Goal: Transaction & Acquisition: Obtain resource

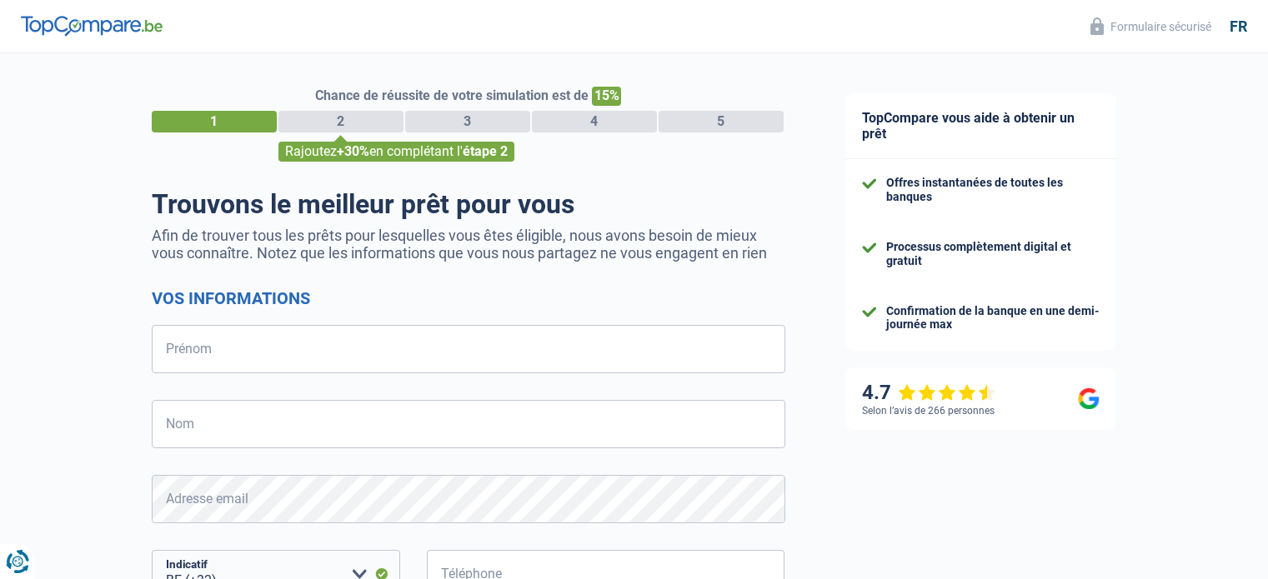
select select "32"
click at [202, 358] on input "Prénom" at bounding box center [469, 349] width 634 height 48
type input "Sarah"
type input "Schumiliver"
type input "473536396"
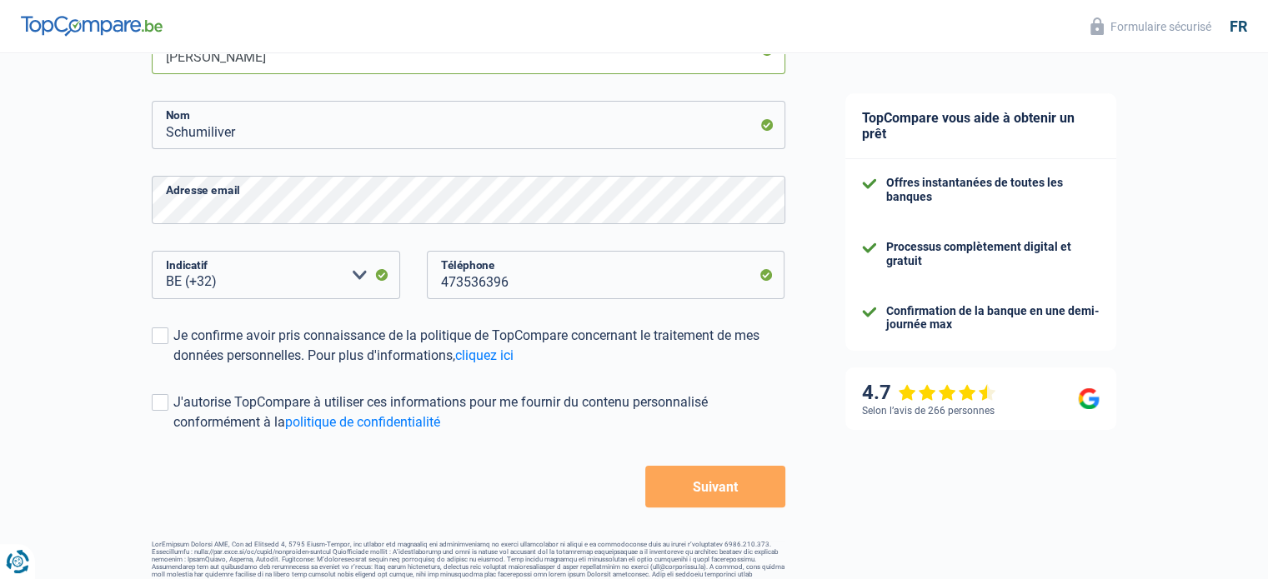
scroll to position [300, 0]
click at [168, 336] on label "Je confirme avoir pris connaissance de la politique de TopCompare concernant le…" at bounding box center [469, 345] width 634 height 40
click at [173, 365] on input "Je confirme avoir pris connaissance de la politique de TopCompare concernant le…" at bounding box center [173, 365] width 0 height 0
click at [162, 412] on label "J'autorise TopCompare à utiliser ces informations pour me fournir du contenu pe…" at bounding box center [469, 412] width 634 height 40
click at [173, 432] on input "J'autorise TopCompare à utiliser ces informations pour me fournir du contenu pe…" at bounding box center [173, 432] width 0 height 0
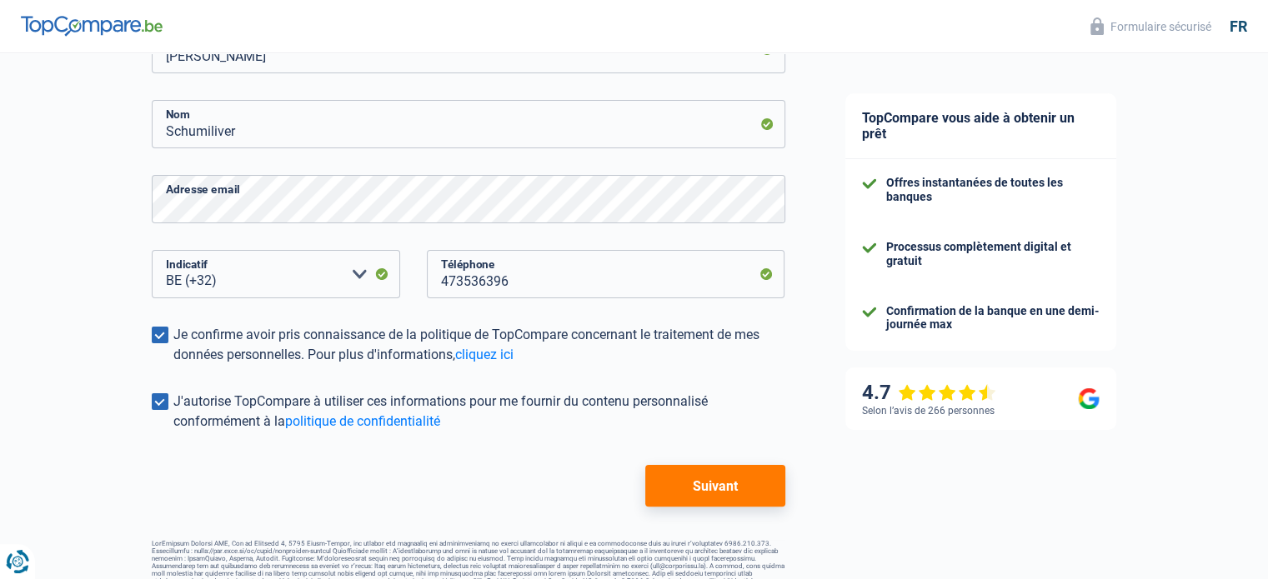
click at [710, 487] on button "Suivant" at bounding box center [714, 486] width 139 height 42
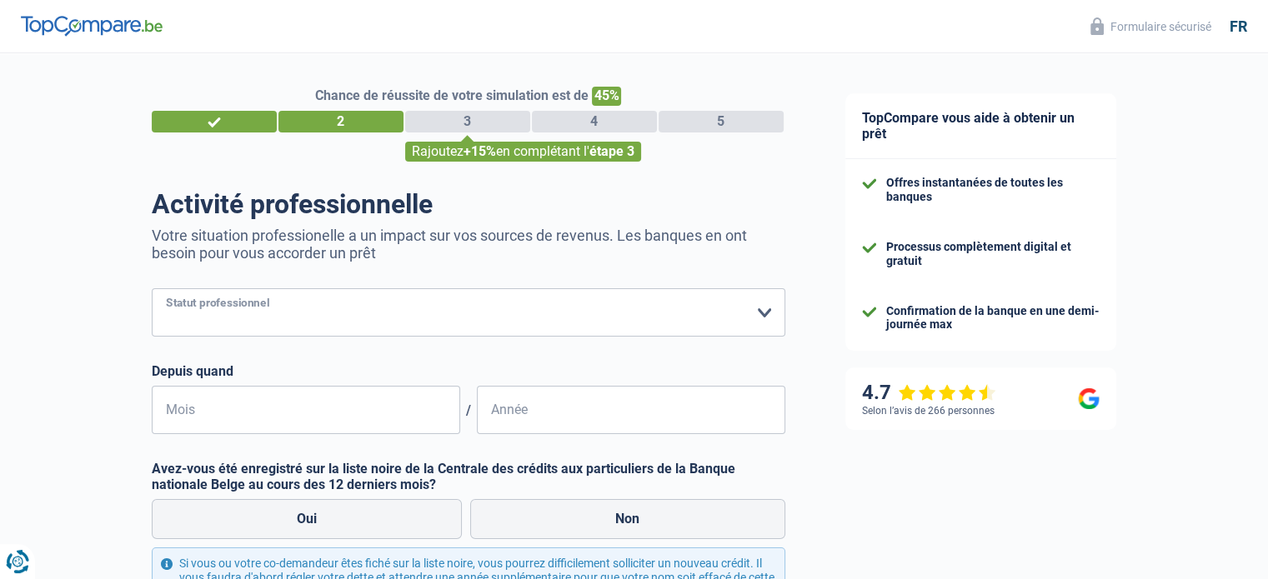
click at [624, 324] on select "Ouvrier Employé privé Employé public Invalide Indépendant Pensionné Chômeur Mut…" at bounding box center [469, 312] width 634 height 48
select select "publicEmployee"
click at [152, 289] on select "Ouvrier Employé privé Employé public Invalide Indépendant Pensionné Chômeur Mut…" at bounding box center [469, 312] width 634 height 48
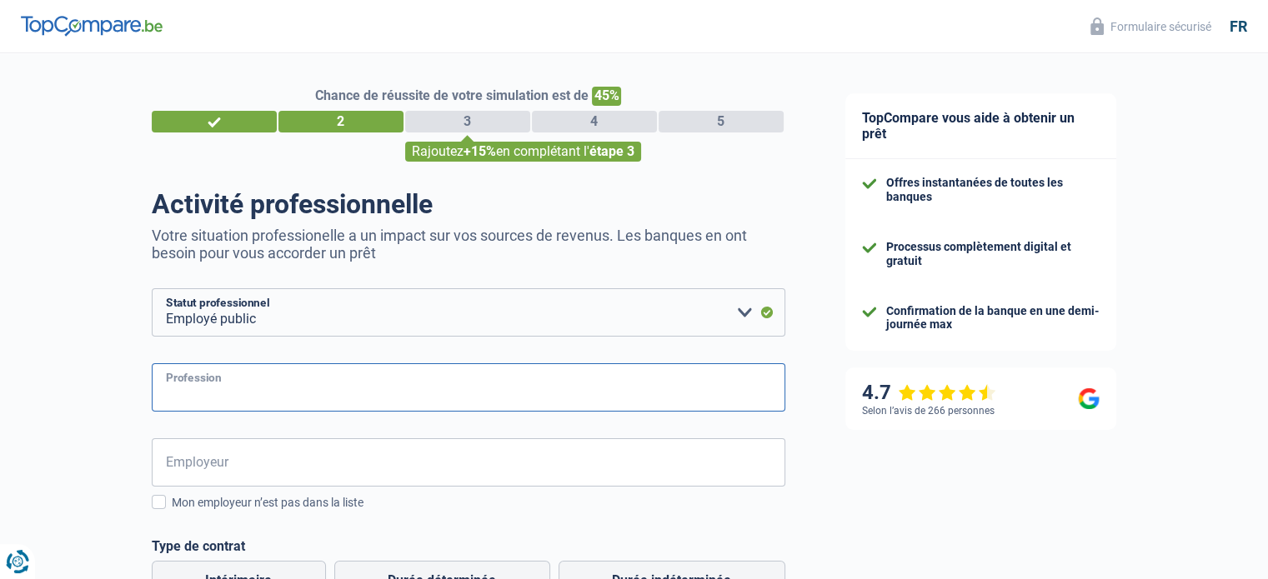
click at [318, 393] on input "Profession" at bounding box center [469, 387] width 634 height 48
type input "Assistante Administrative"
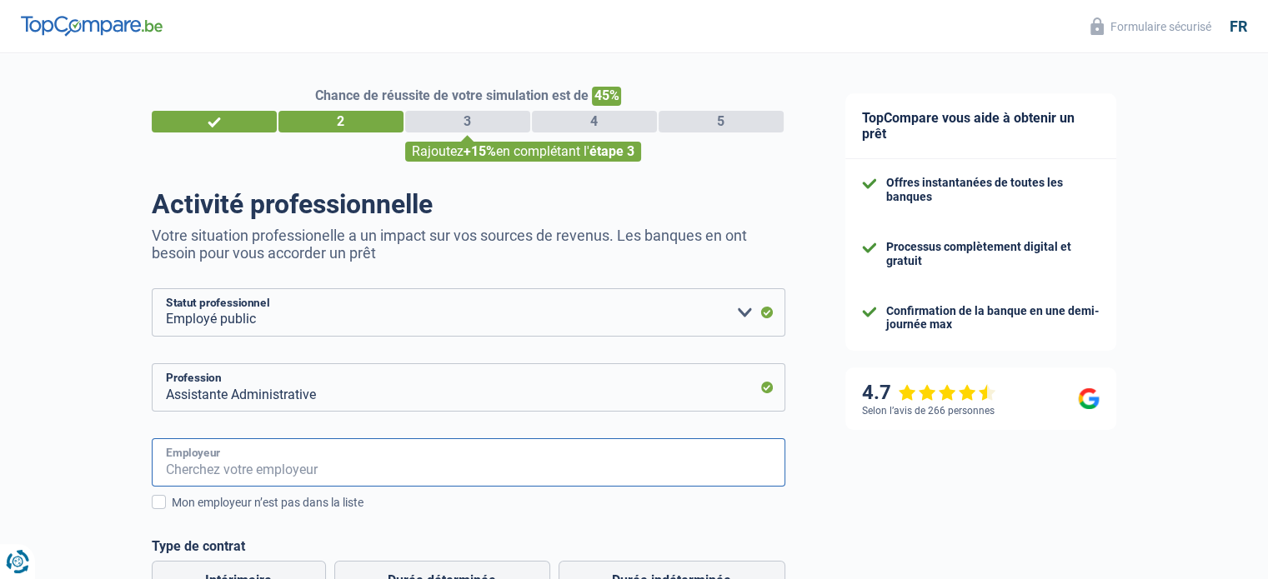
click at [316, 465] on input "Employeur" at bounding box center [469, 462] width 634 height 48
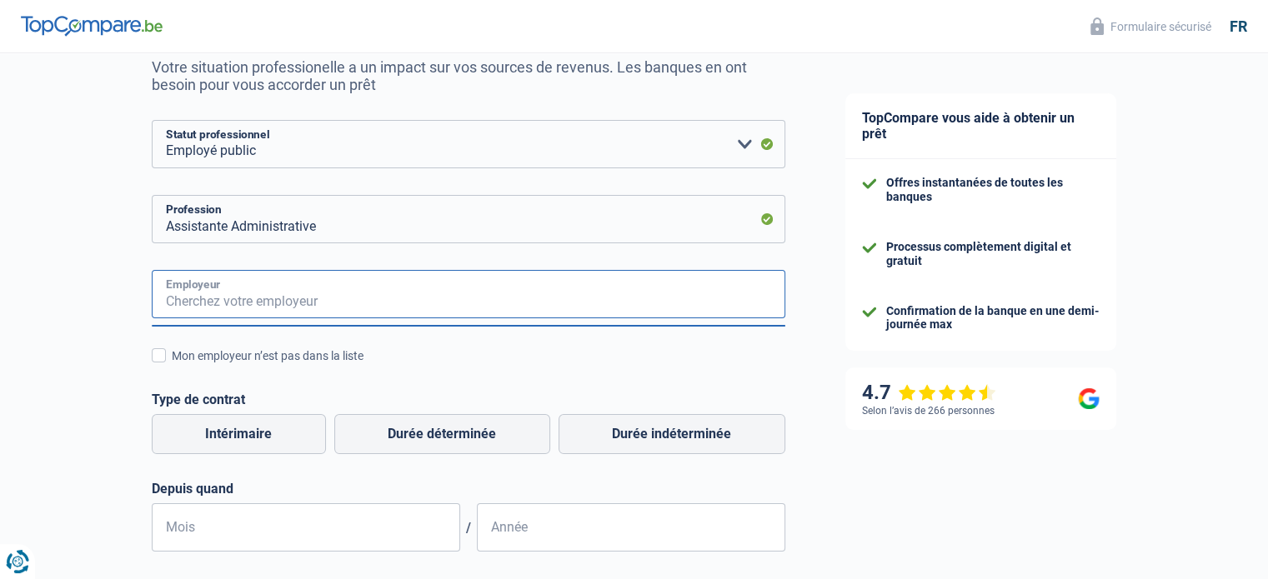
scroll to position [180, 0]
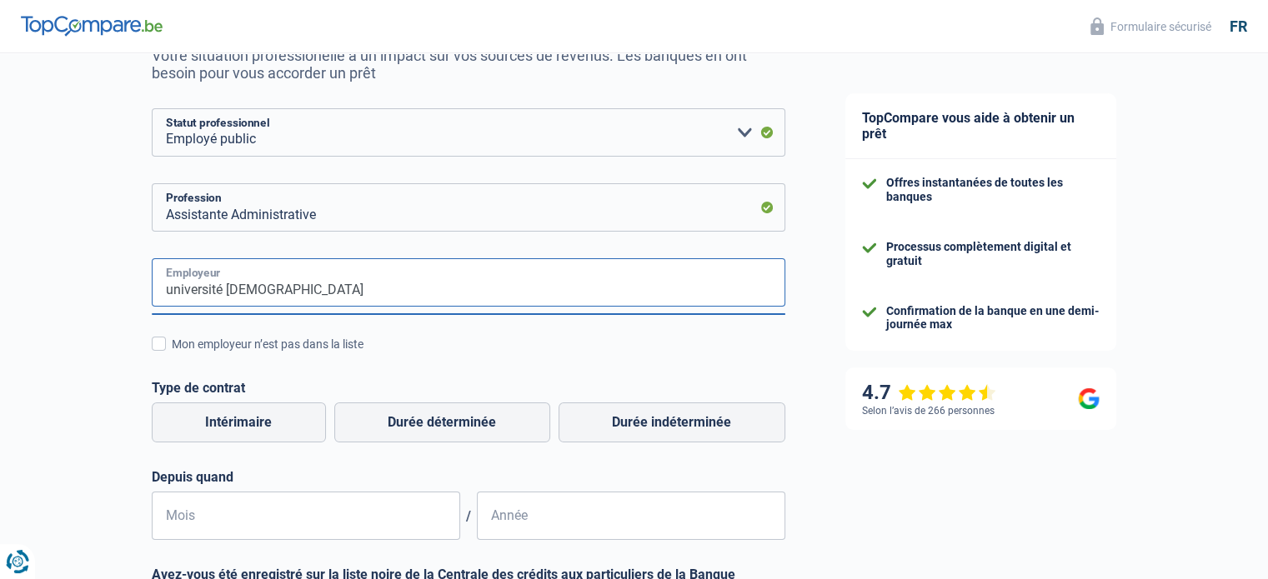
click at [298, 303] on input "université catholique" at bounding box center [469, 282] width 634 height 48
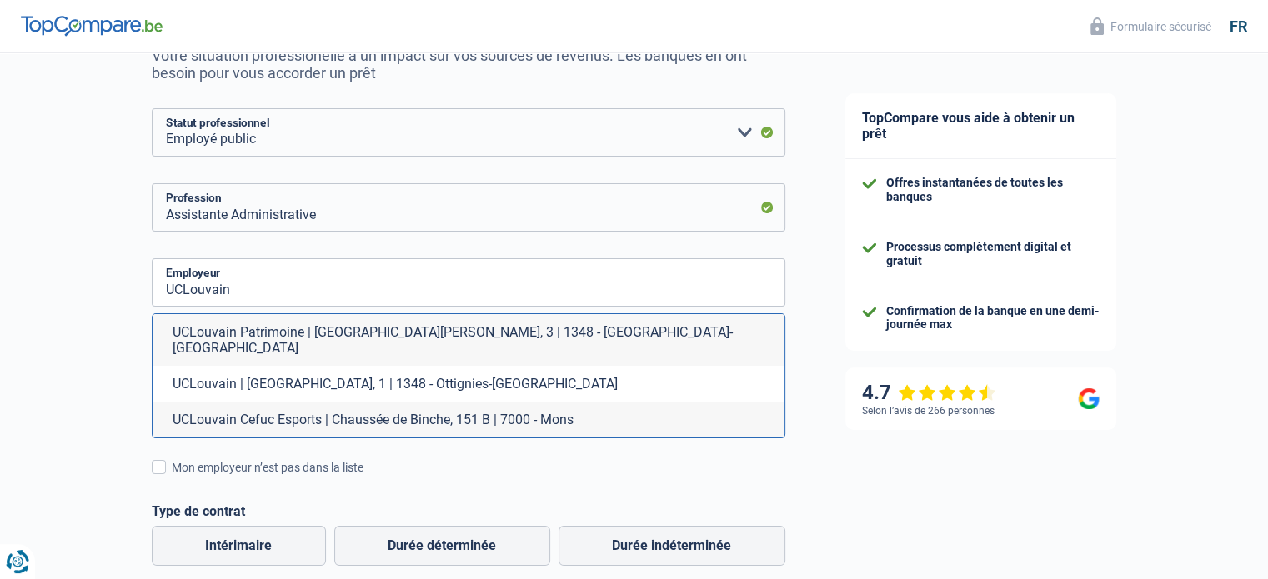
click at [304, 366] on li "UCLouvain | Place de l'Université, 1 | 1348 - Ottignies-Louvain-la-Neuve" at bounding box center [469, 384] width 632 height 36
type input "UCLouvain | Place de l'Université, 1 | 1348 - Ottignies-Louvain-la-Neuve"
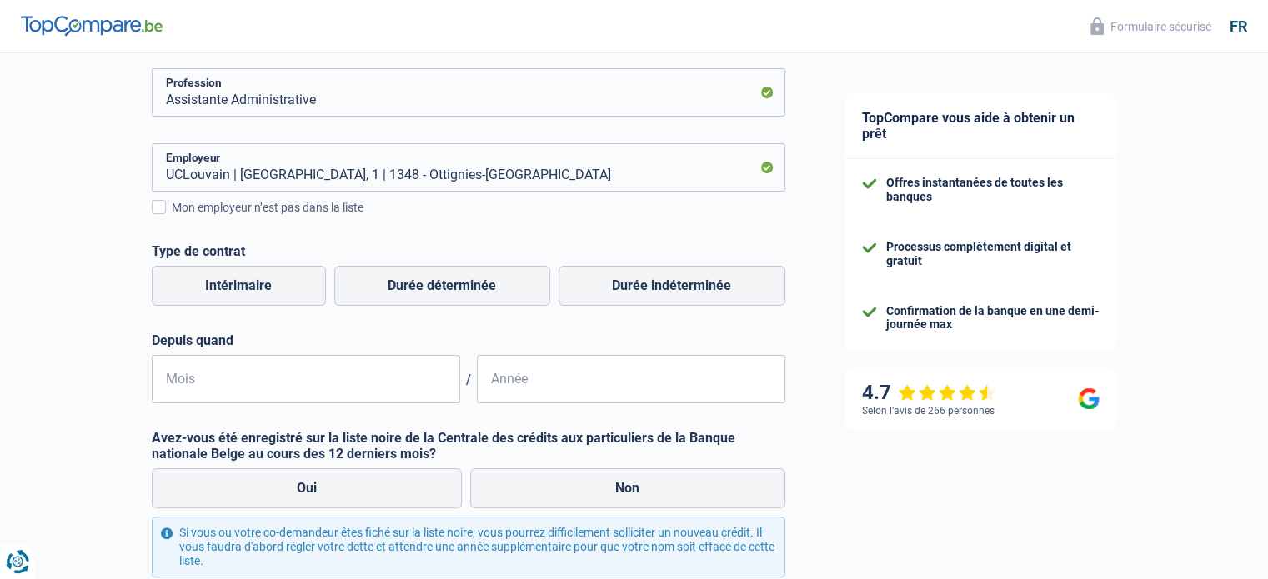
scroll to position [378, 0]
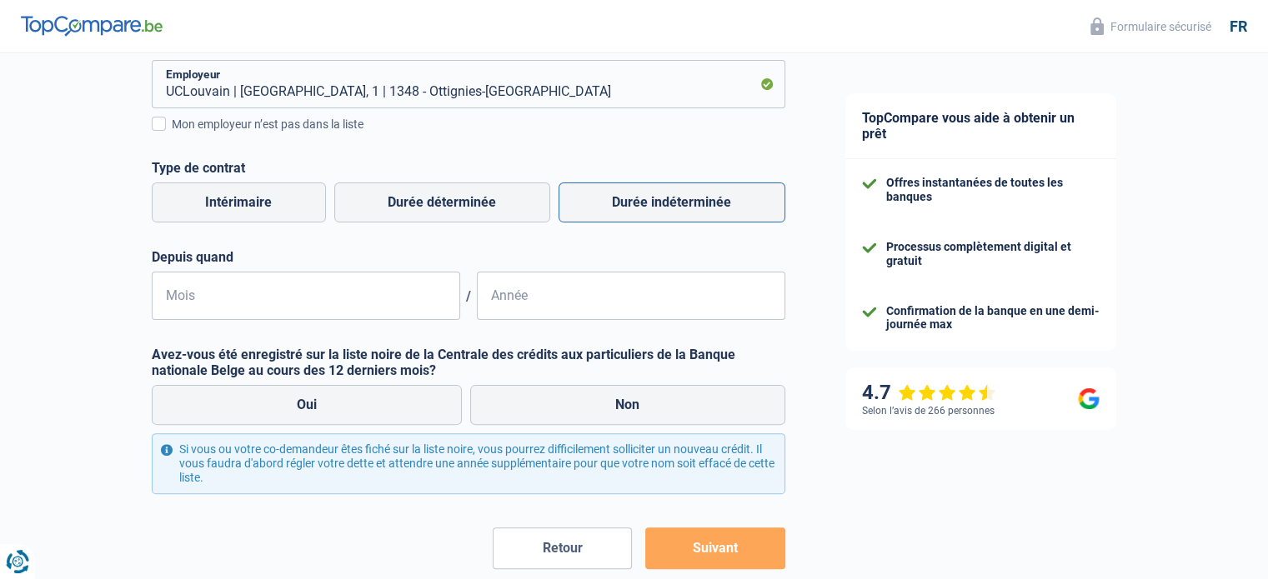
click at [650, 207] on label "Durée indéterminée" at bounding box center [672, 203] width 227 height 40
click at [650, 207] on input "Durée indéterminée" at bounding box center [672, 203] width 227 height 40
radio input "true"
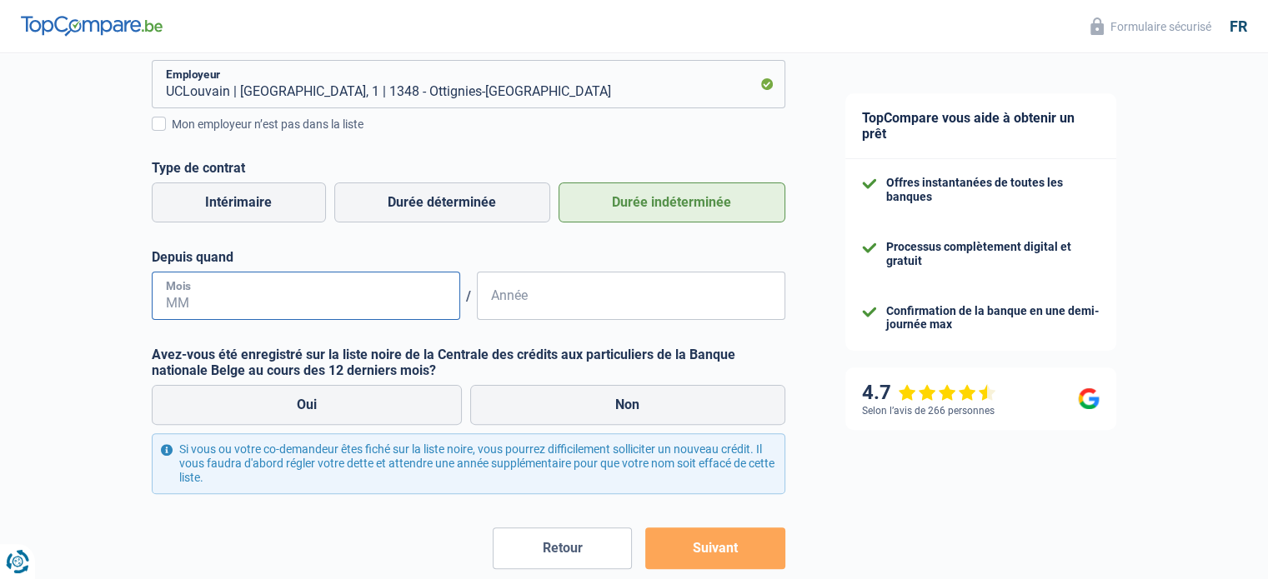
click at [377, 311] on input "Mois" at bounding box center [306, 296] width 308 height 48
type input "09"
click at [584, 320] on input "Année" at bounding box center [631, 296] width 308 height 48
type input "2016"
click at [605, 402] on label "Non" at bounding box center [627, 405] width 315 height 40
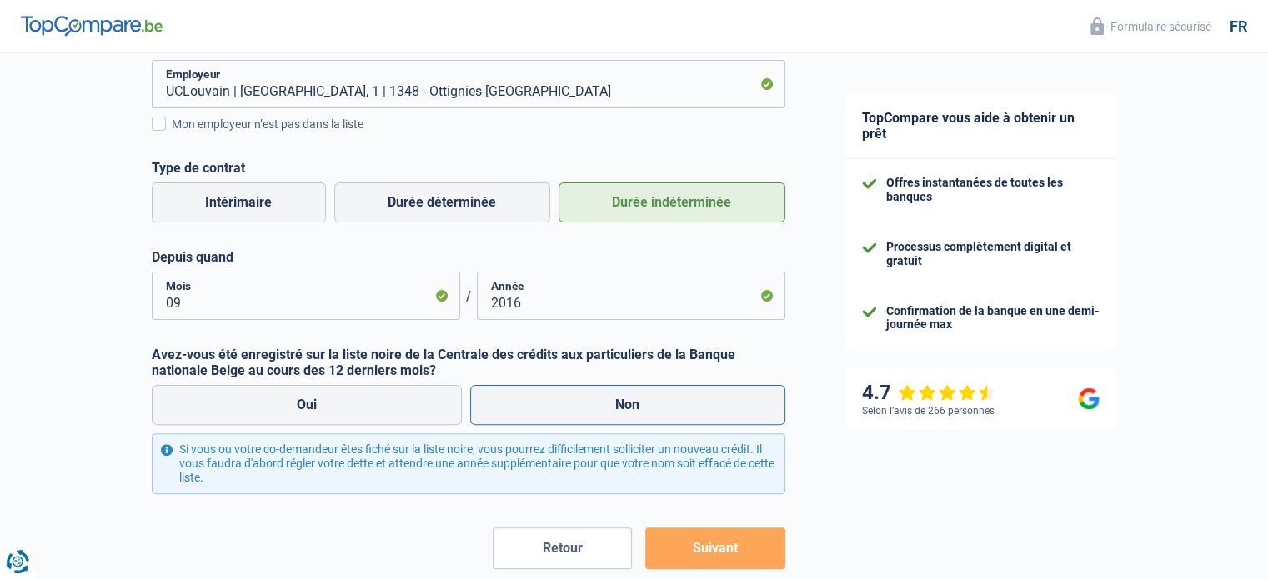
click at [605, 402] on input "Non" at bounding box center [627, 405] width 315 height 40
radio input "true"
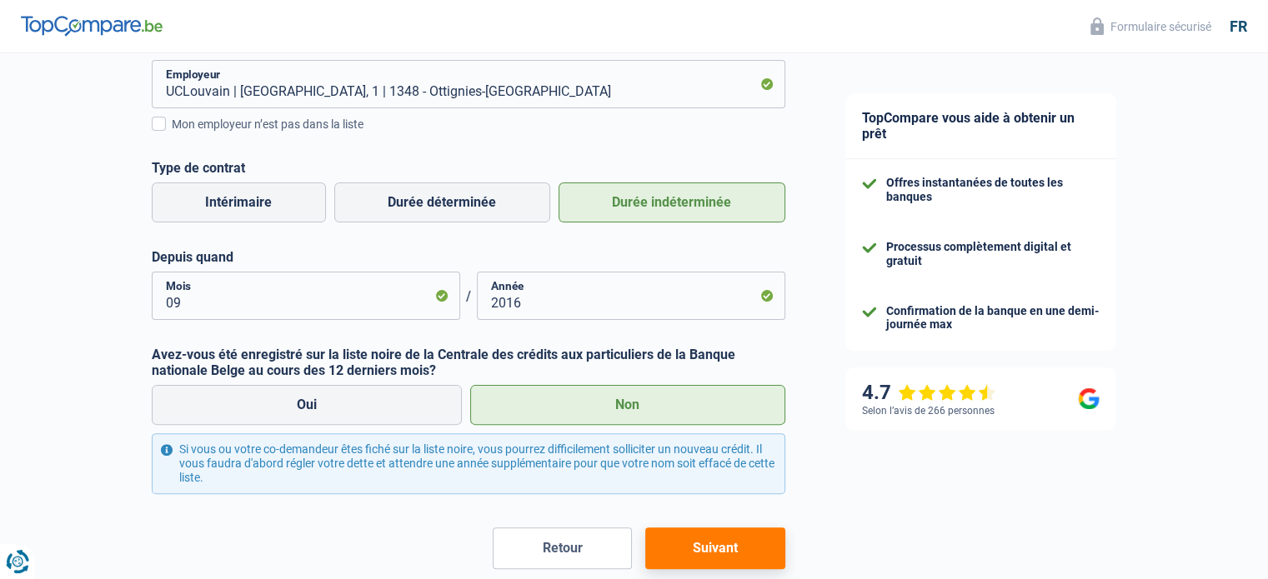
scroll to position [468, 0]
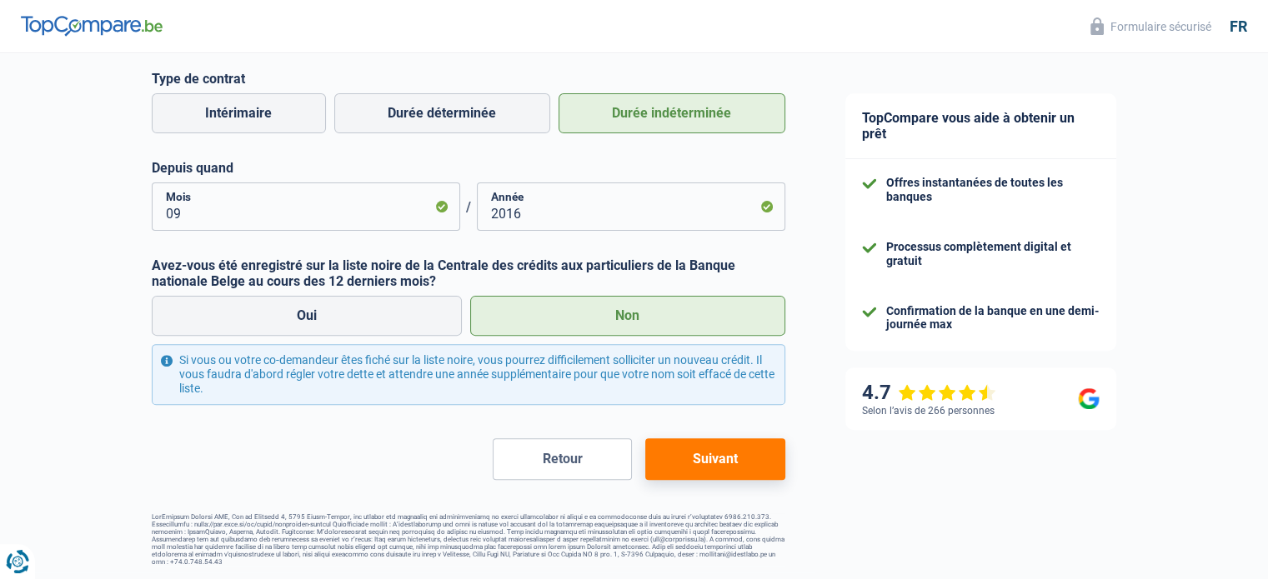
click at [725, 464] on button "Suivant" at bounding box center [714, 459] width 139 height 42
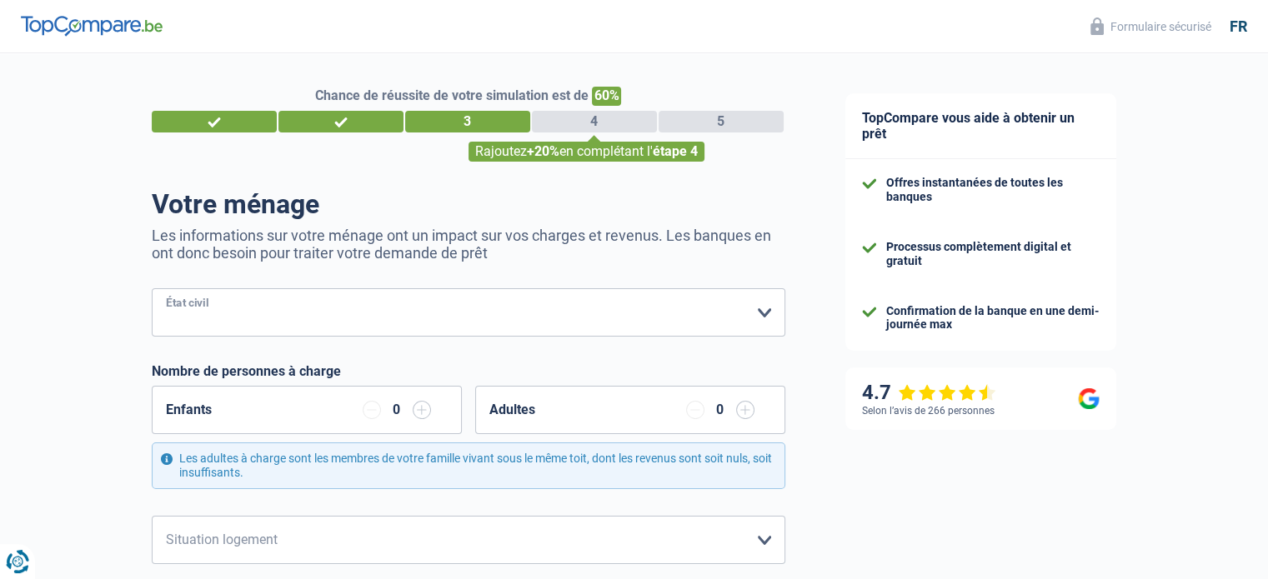
click at [684, 331] on select "Célibataire Marié(e) Cohabitant(e) légal(e) Divorcé(e) Veuf(ve) Séparé (de fait…" at bounding box center [469, 312] width 634 height 48
select select "divorced"
click at [152, 289] on select "Célibataire Marié(e) Cohabitant(e) légal(e) Divorcé(e) Veuf(ve) Séparé (de fait…" at bounding box center [469, 312] width 634 height 48
drag, startPoint x: 338, startPoint y: 413, endPoint x: 428, endPoint y: 452, distance: 98.2
click at [428, 452] on div "Enfants 0" at bounding box center [303, 423] width 329 height 75
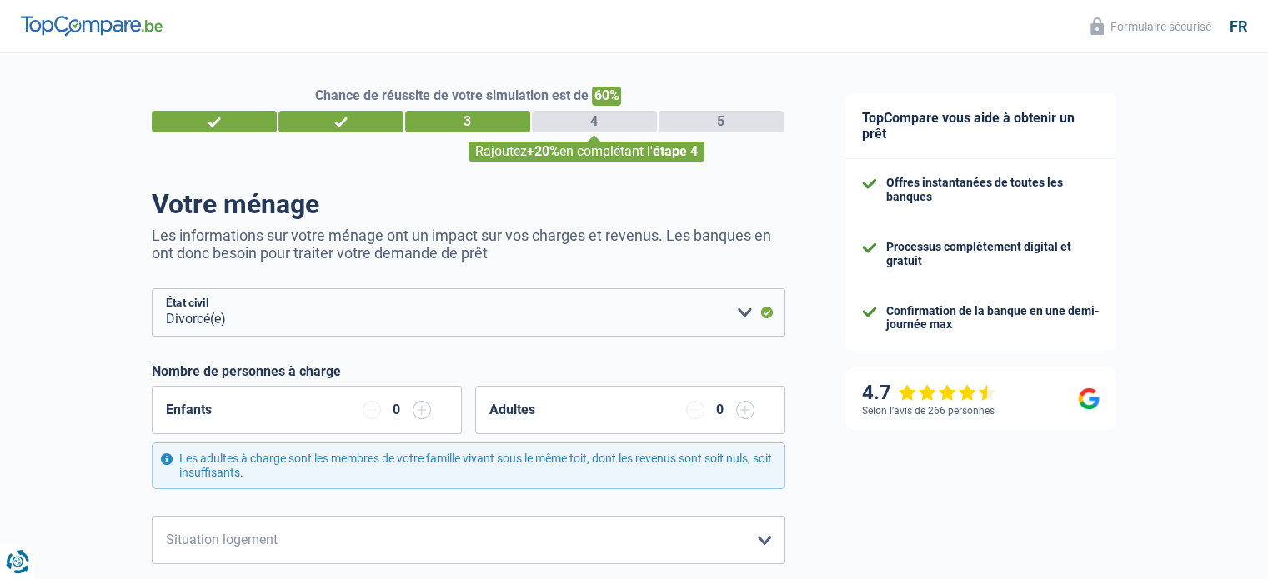
click at [427, 409] on input "button" at bounding box center [422, 410] width 18 height 18
click at [751, 418] on input "button" at bounding box center [745, 410] width 18 height 18
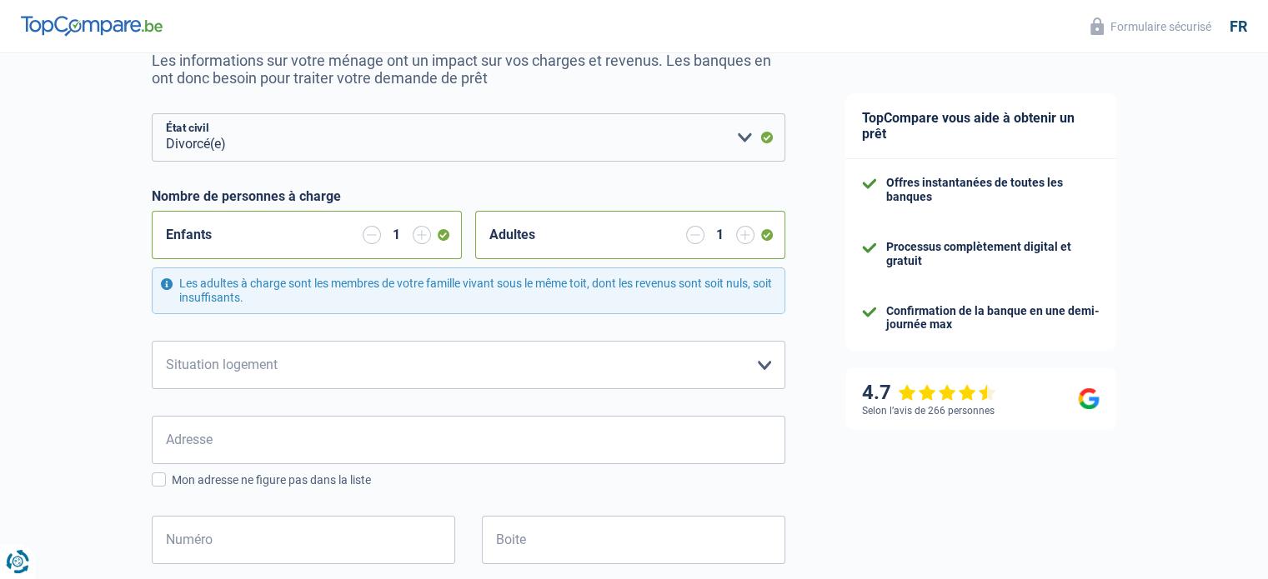
scroll to position [176, 0]
click at [523, 375] on select "Locataire Propriétaire avec prêt hypothécaire Propriétaire sans prêt hypothécai…" at bounding box center [469, 364] width 634 height 48
select select "rents"
click at [152, 340] on select "Locataire Propriétaire avec prêt hypothécaire Propriétaire sans prêt hypothécai…" at bounding box center [469, 364] width 634 height 48
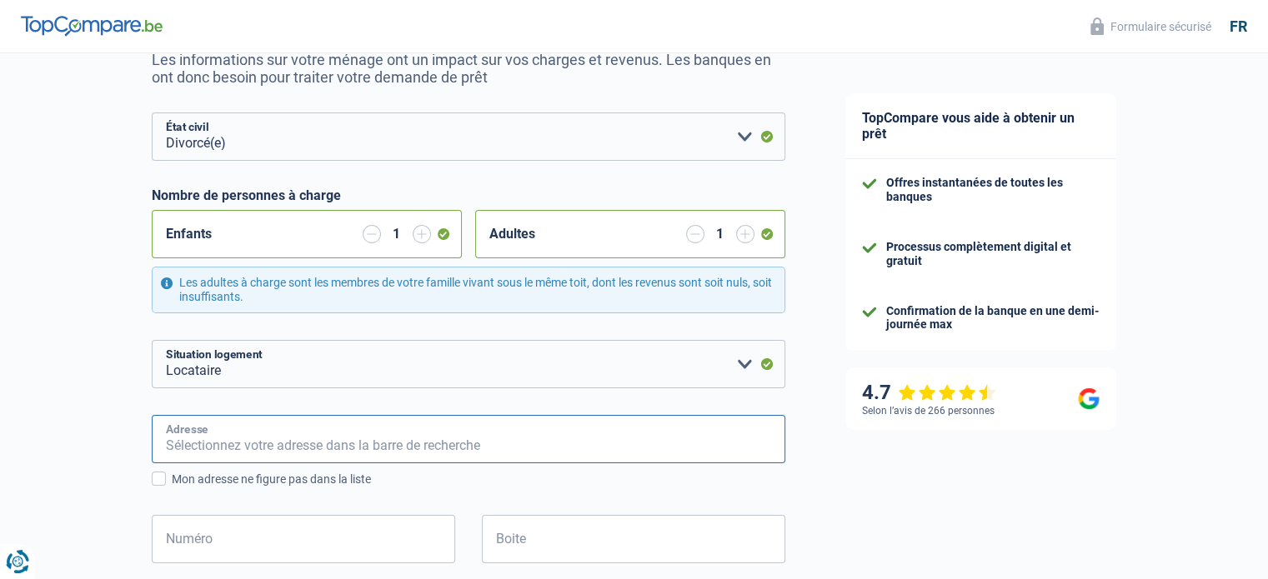
click at [472, 436] on input "Adresse" at bounding box center [469, 439] width 634 height 48
type input "rue de la Bryle 60"
type input "Belgique"
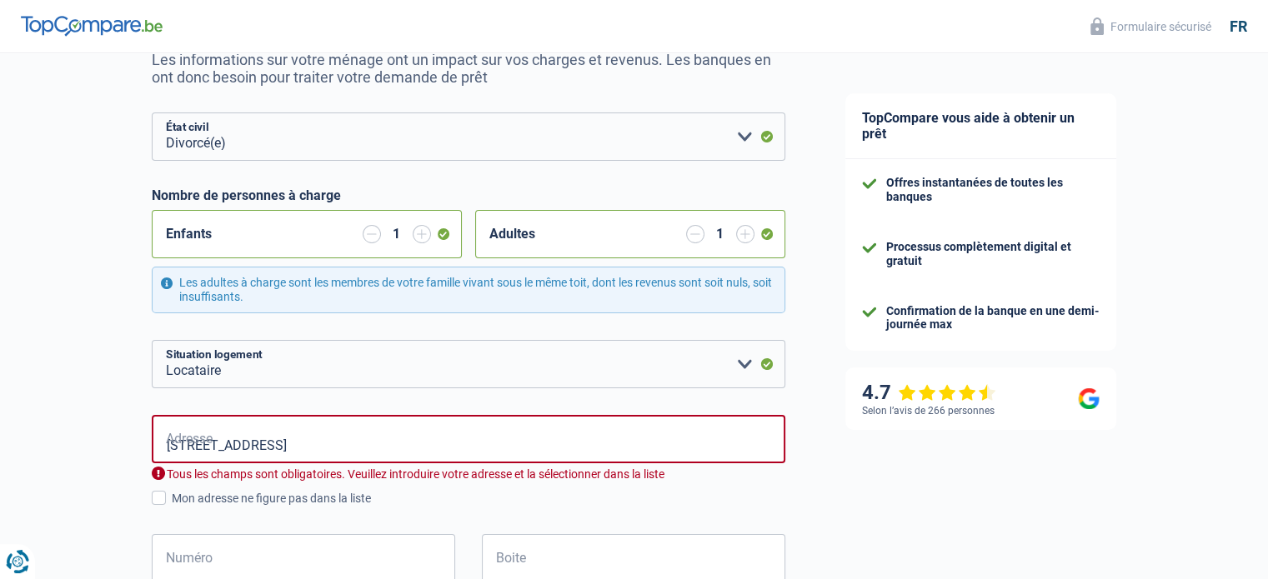
type input "Belgique"
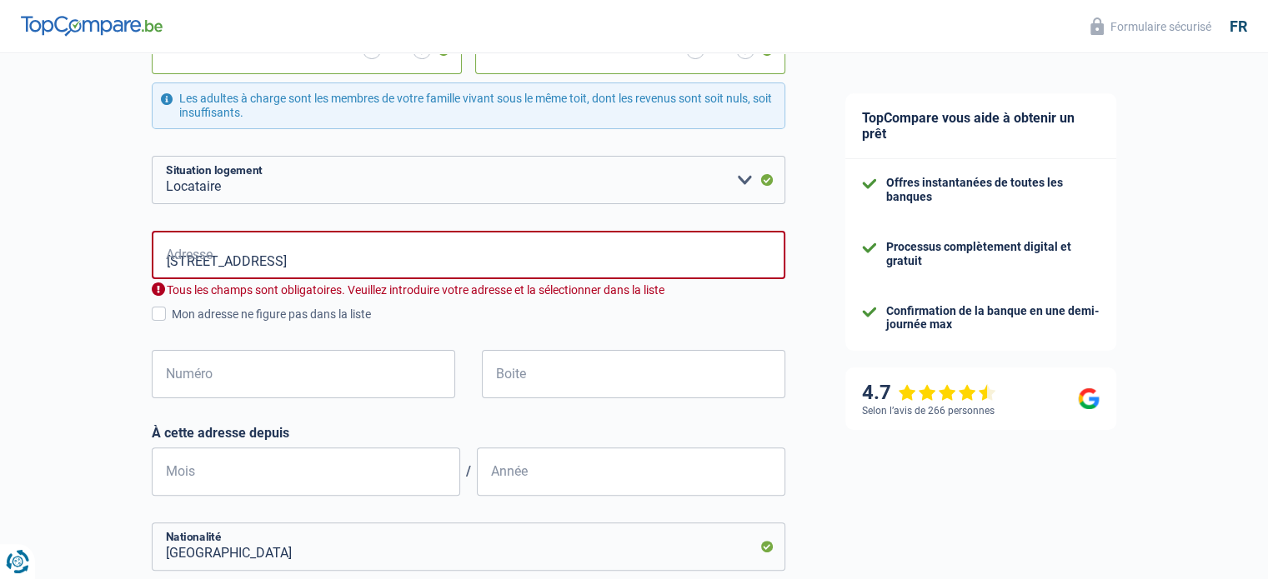
scroll to position [400, 0]
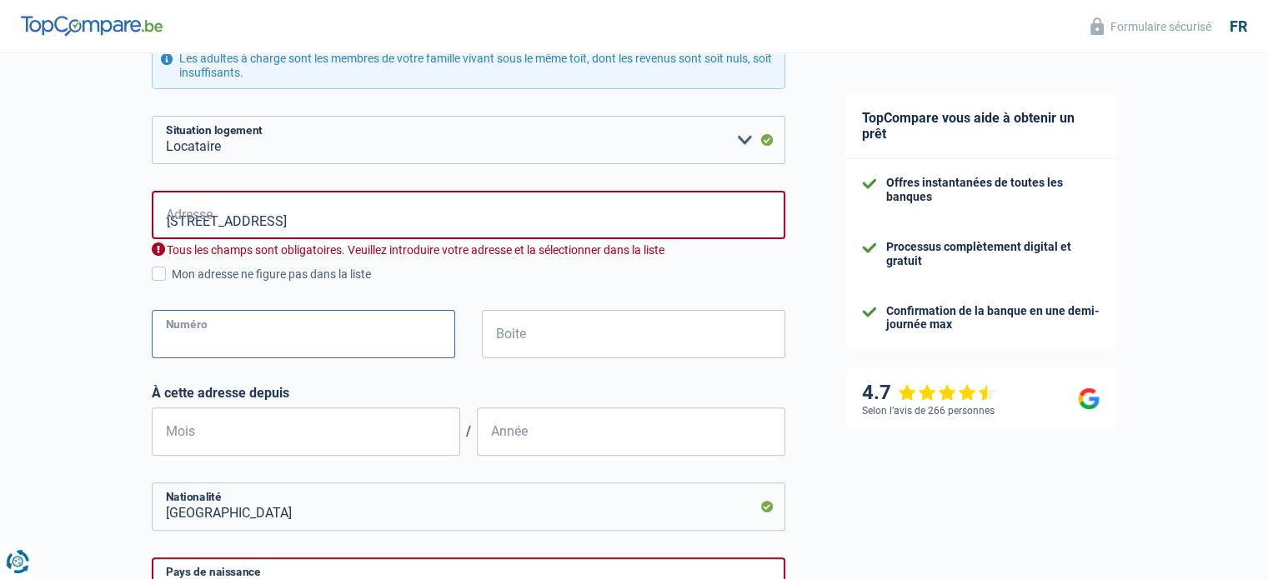
click at [349, 341] on input "Numéro" at bounding box center [303, 334] width 303 height 48
click at [201, 218] on input "rue de la Bryle 60" at bounding box center [469, 215] width 634 height 48
click at [310, 220] on input "rue de la Bryle 60" at bounding box center [469, 215] width 634 height 48
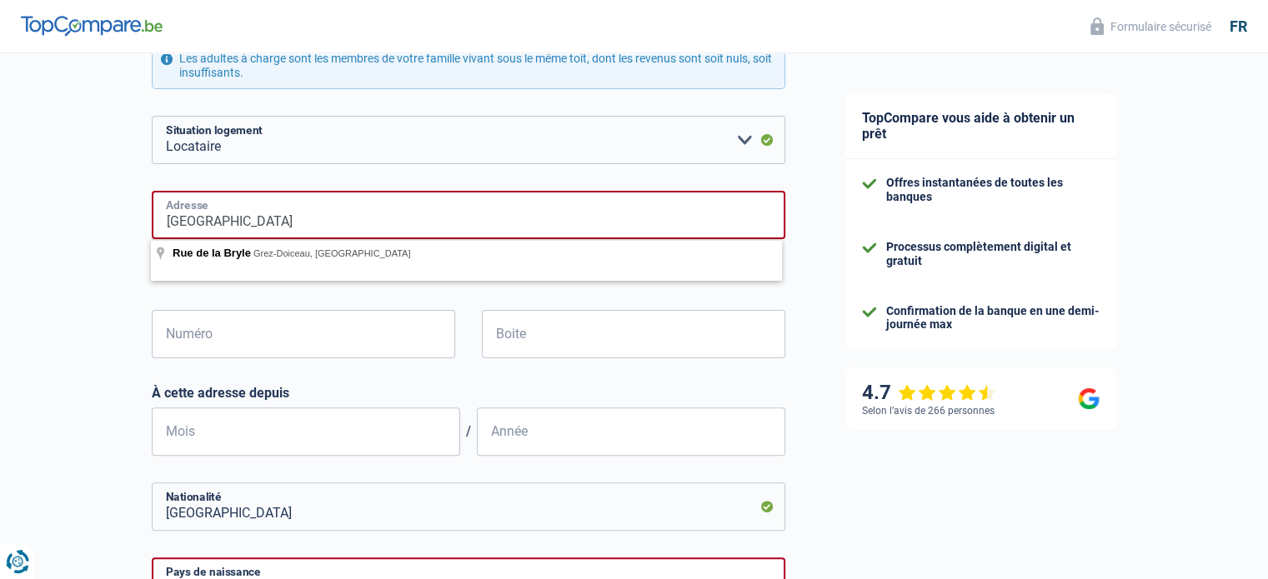
type input "rue de la Bryle"
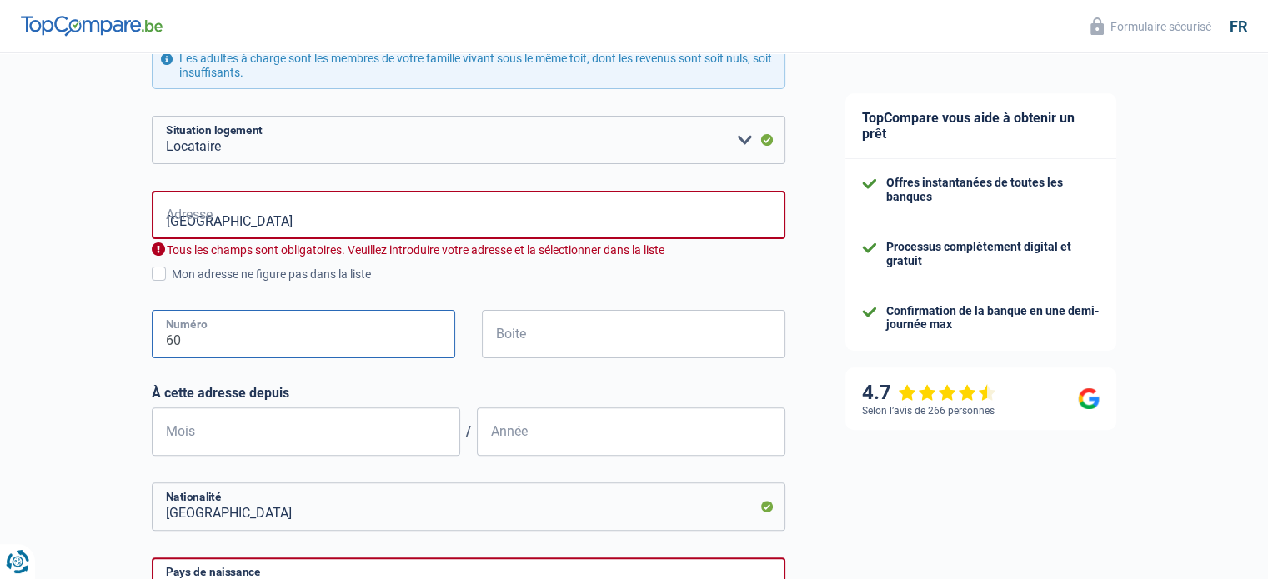
type input "60"
type input "1"
type input "07"
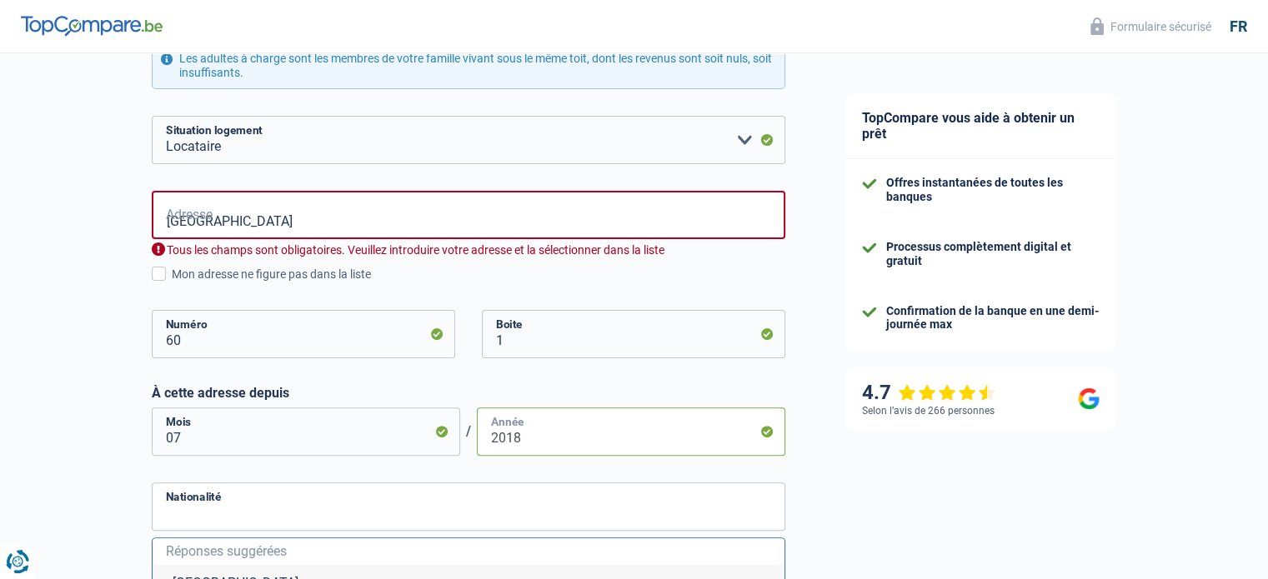
type input "2018"
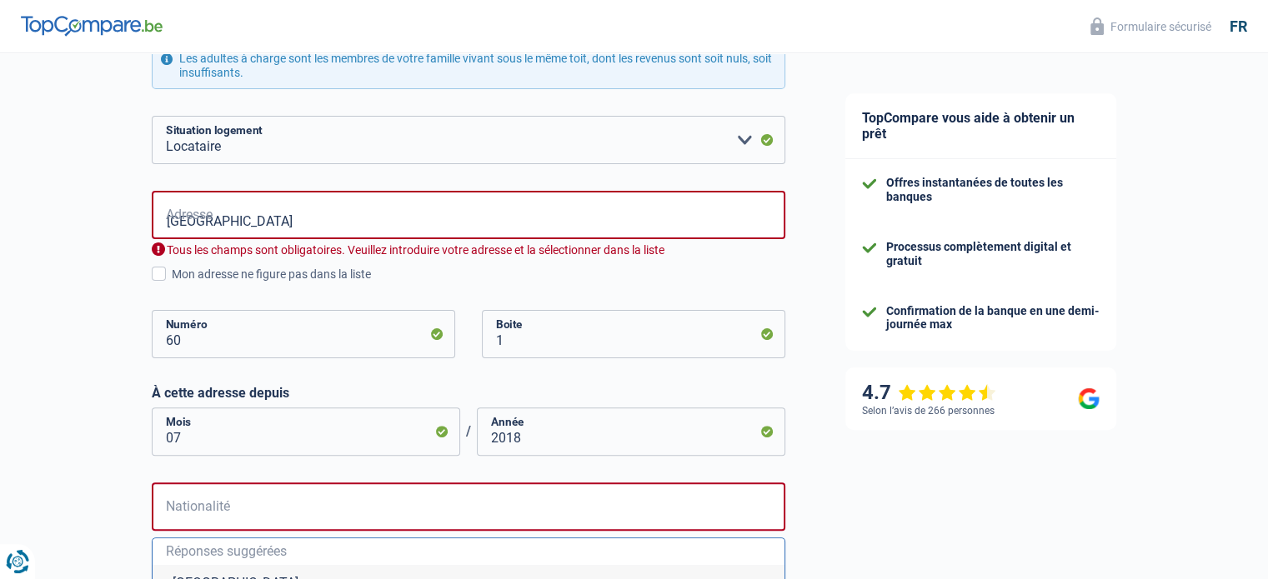
scroll to position [551, 0]
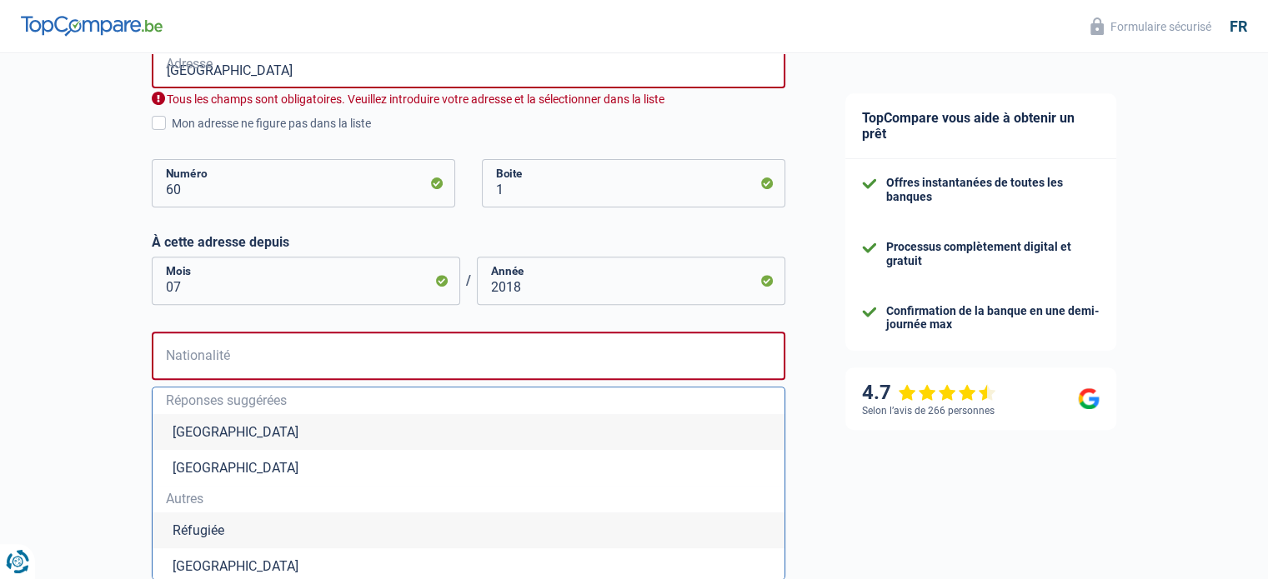
click at [171, 425] on li "Belgique" at bounding box center [469, 432] width 632 height 36
type input "Belgique"
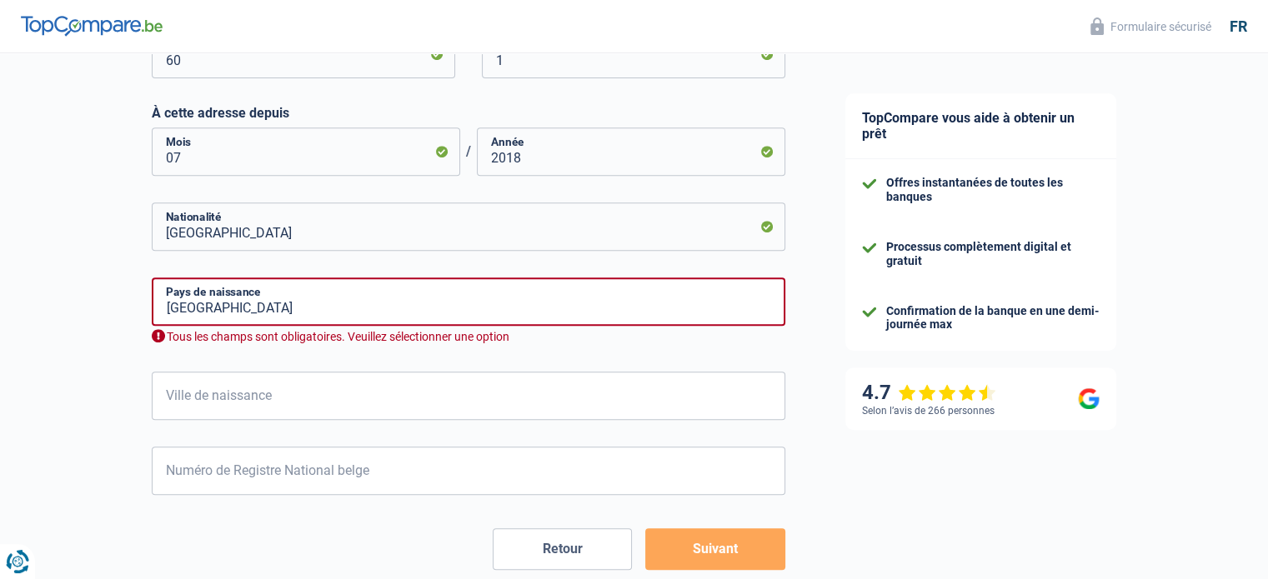
scroll to position [681, 0]
click at [255, 392] on input "Ville de naissance" at bounding box center [469, 395] width 634 height 48
type input "Bruxelles"
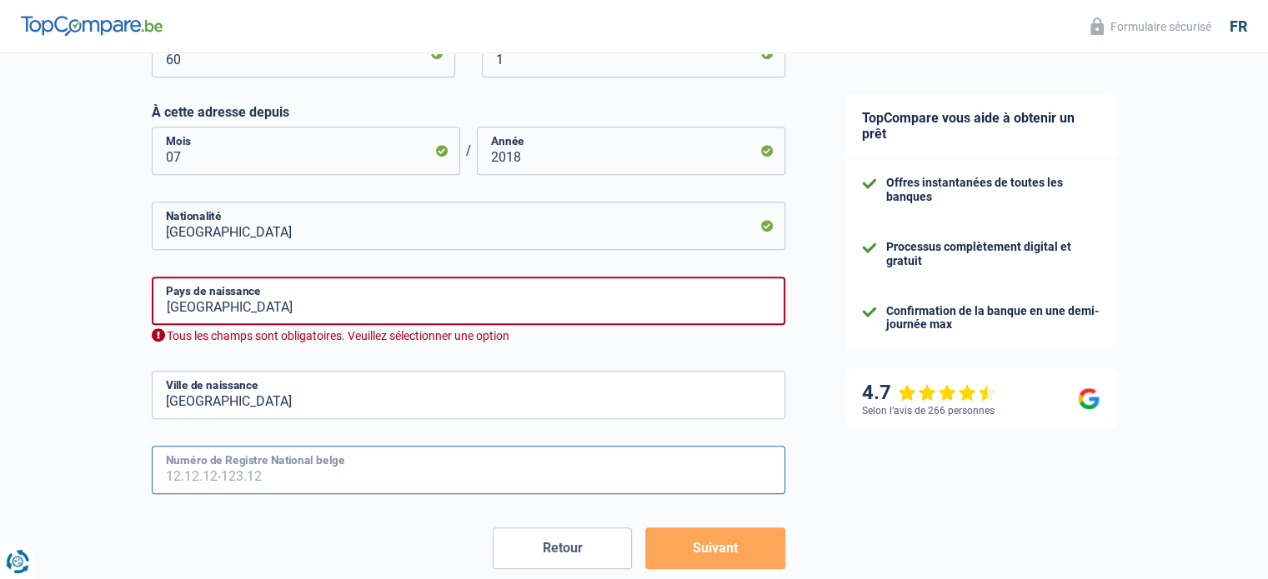
click at [152, 486] on input "Numéro de Registre National belge" at bounding box center [469, 470] width 634 height 48
type input "79.08.30-286.44"
click at [277, 533] on div "Retour Suivant" at bounding box center [469, 549] width 634 height 42
click at [678, 539] on button "Suivant" at bounding box center [714, 549] width 139 height 42
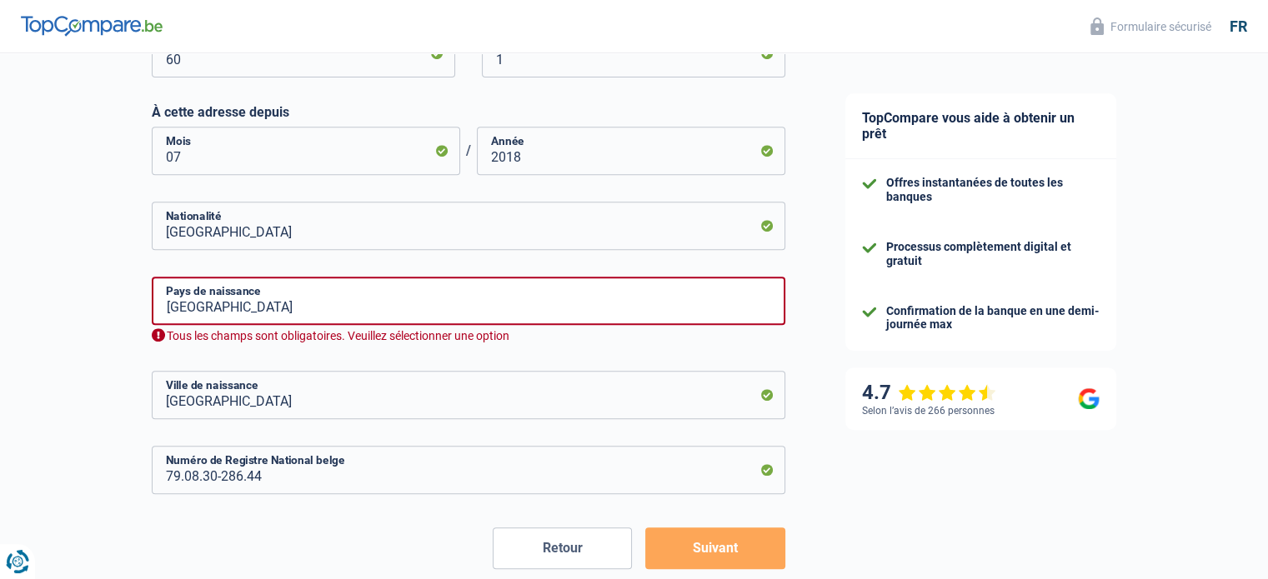
scroll to position [534, 0]
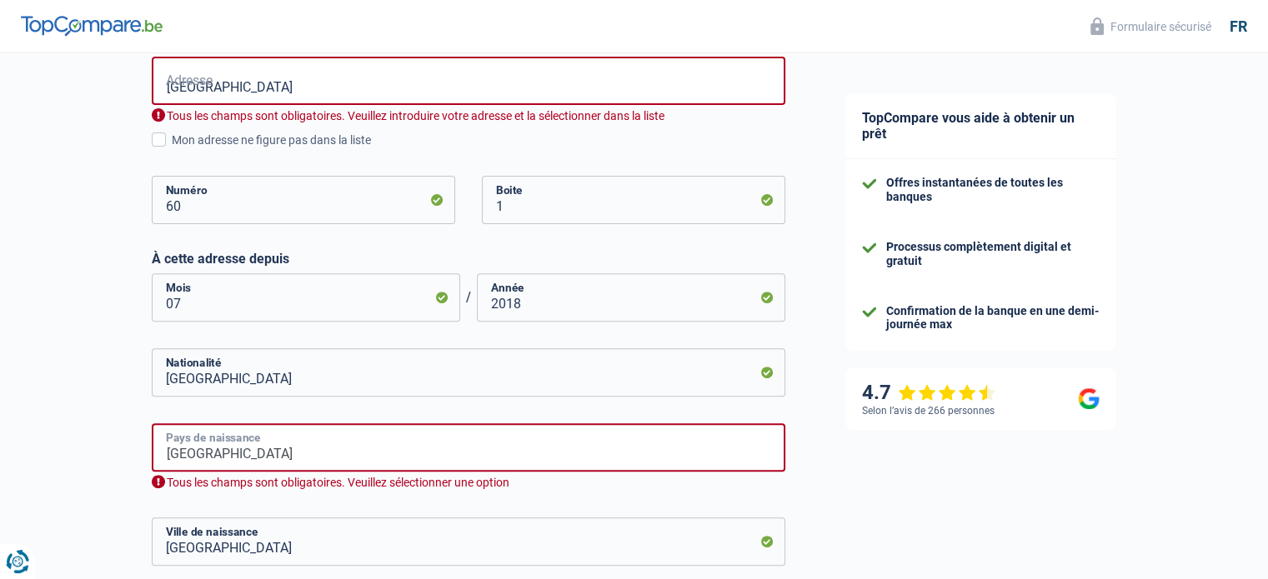
click at [353, 460] on input "Belgique" at bounding box center [469, 447] width 634 height 48
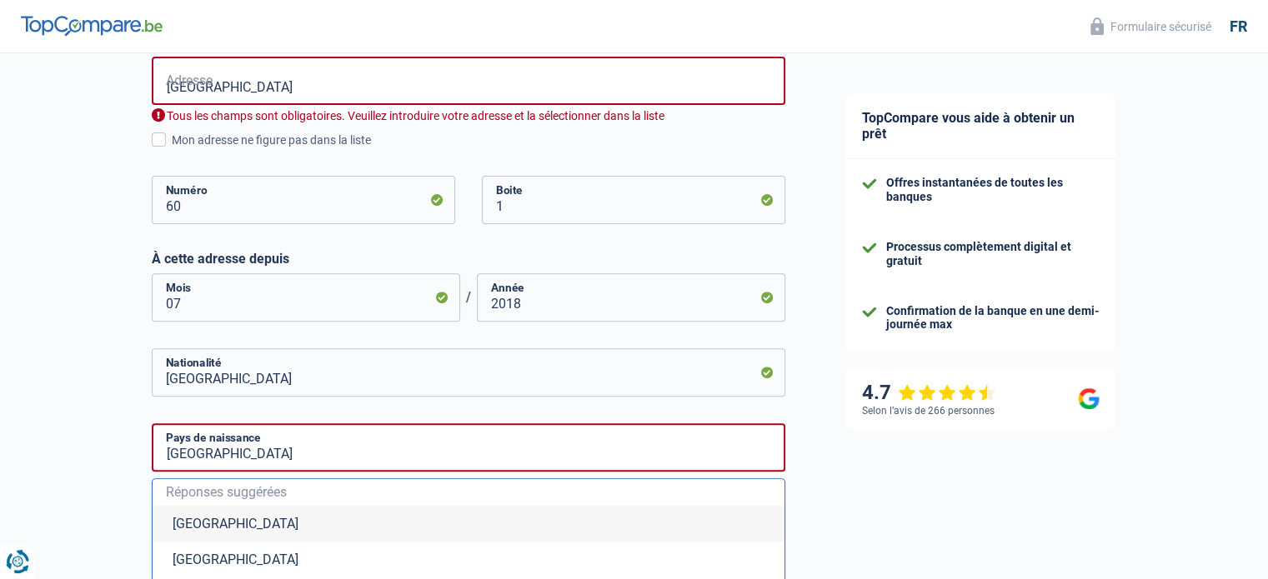
click at [210, 519] on li "Belgique" at bounding box center [469, 524] width 632 height 36
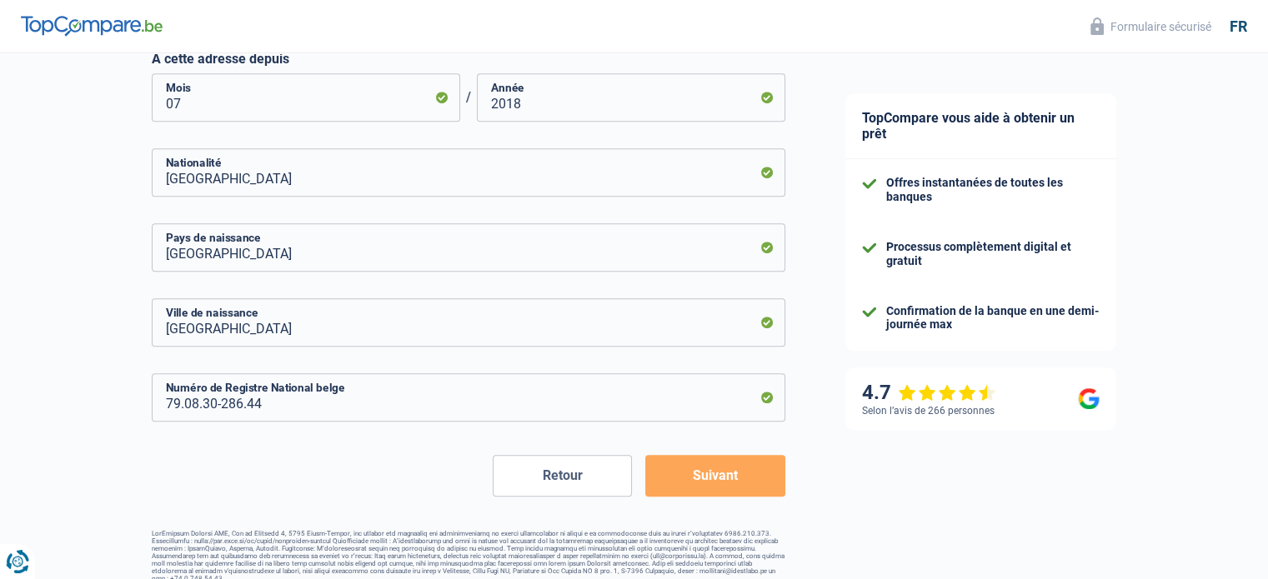
click at [729, 473] on button "Suivant" at bounding box center [714, 476] width 139 height 42
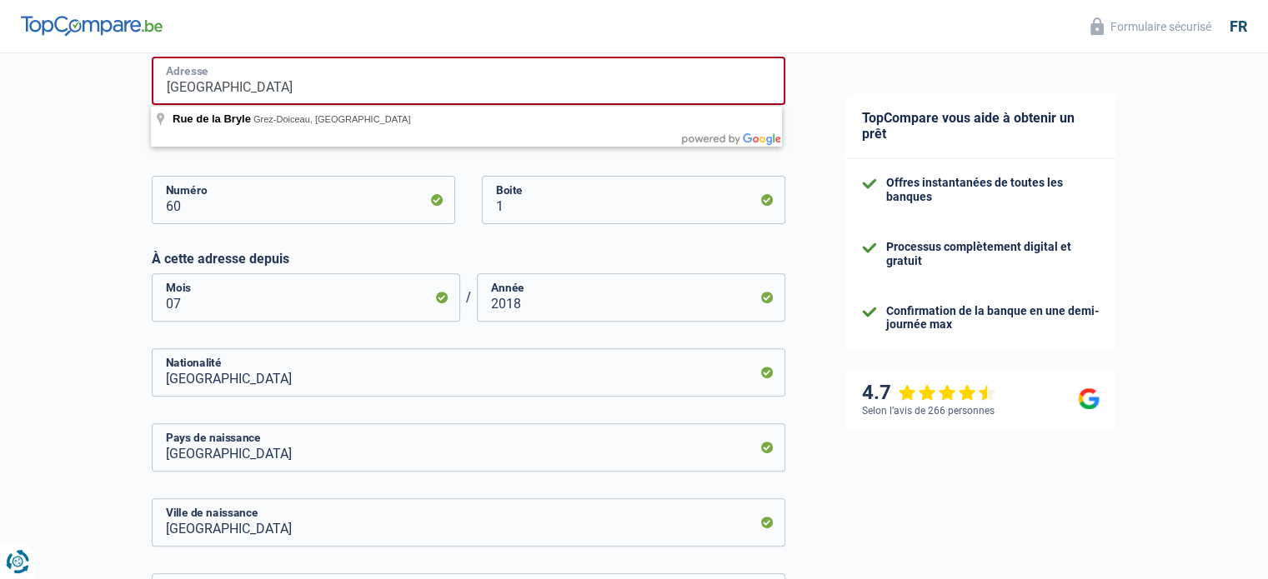
click at [307, 88] on input "rue de la Bryle" at bounding box center [469, 81] width 634 height 48
type input "Rue de la Bryle, 1390, Grez-Doiceau, BE"
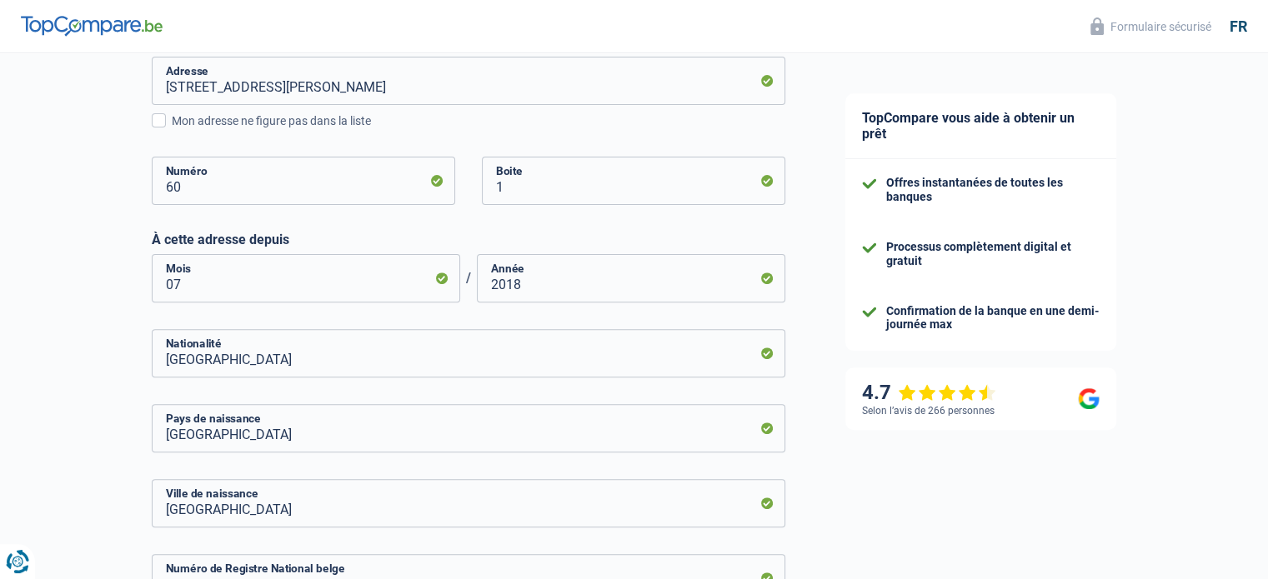
scroll to position [731, 0]
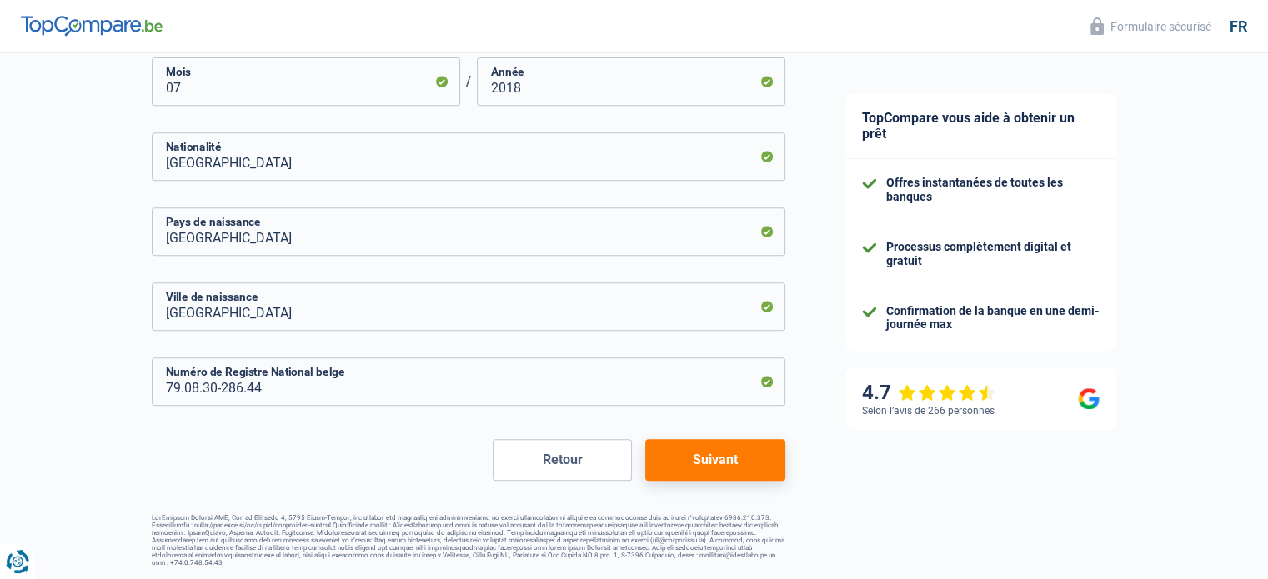
click at [702, 457] on button "Suivant" at bounding box center [714, 460] width 139 height 42
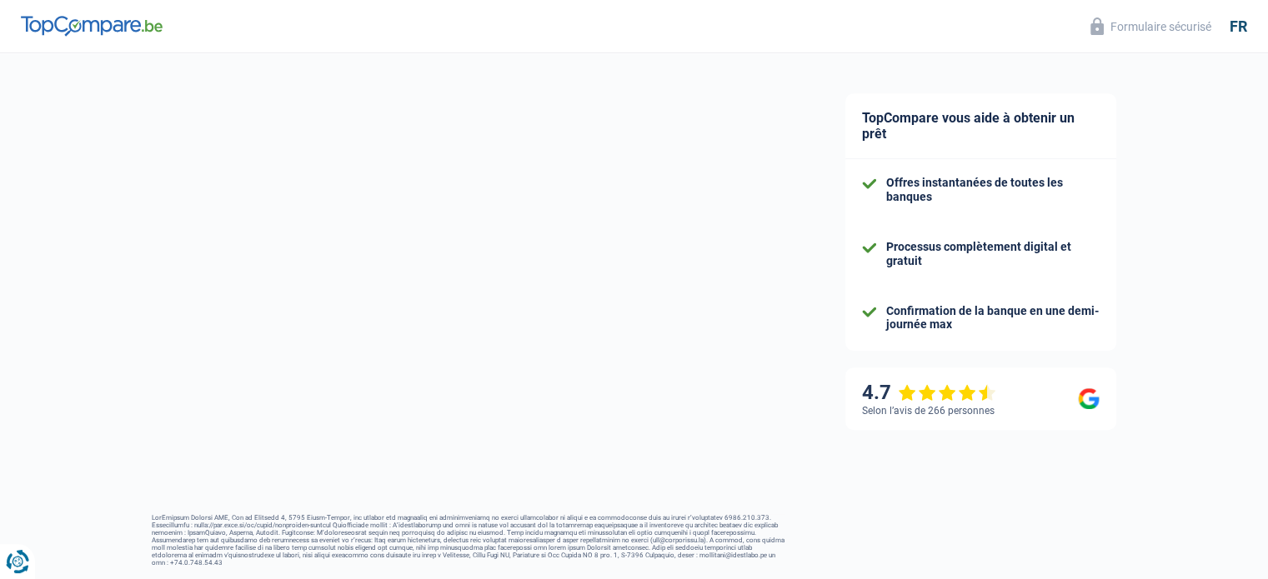
select select "familyAllowances"
select select "netSalary"
select select "mealVouchers"
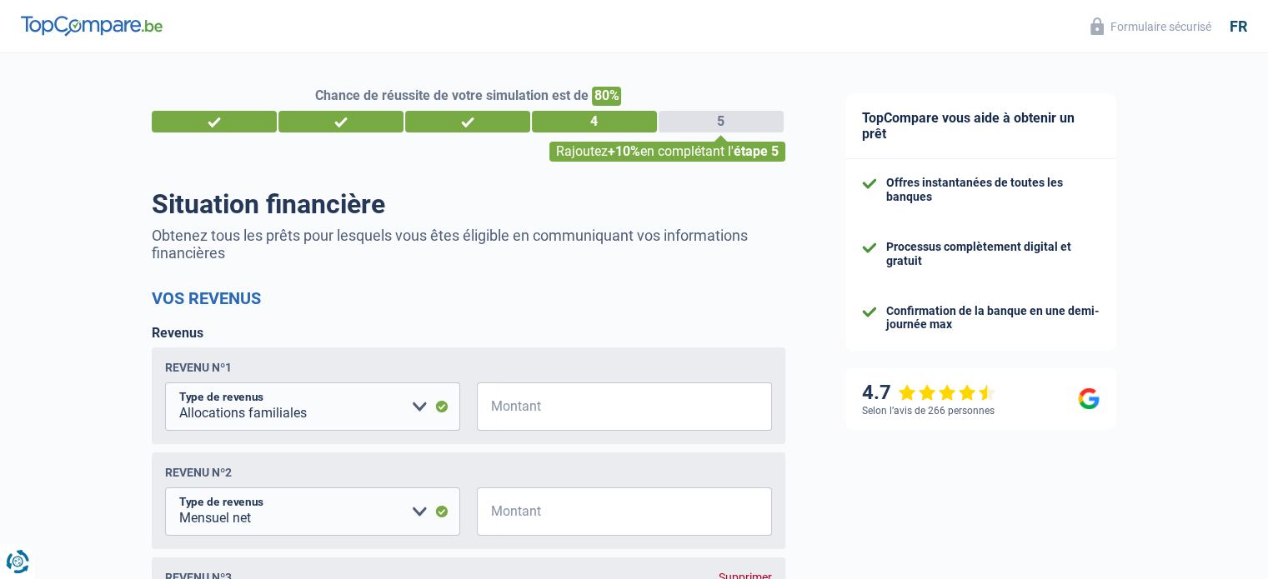
scroll to position [100, 0]
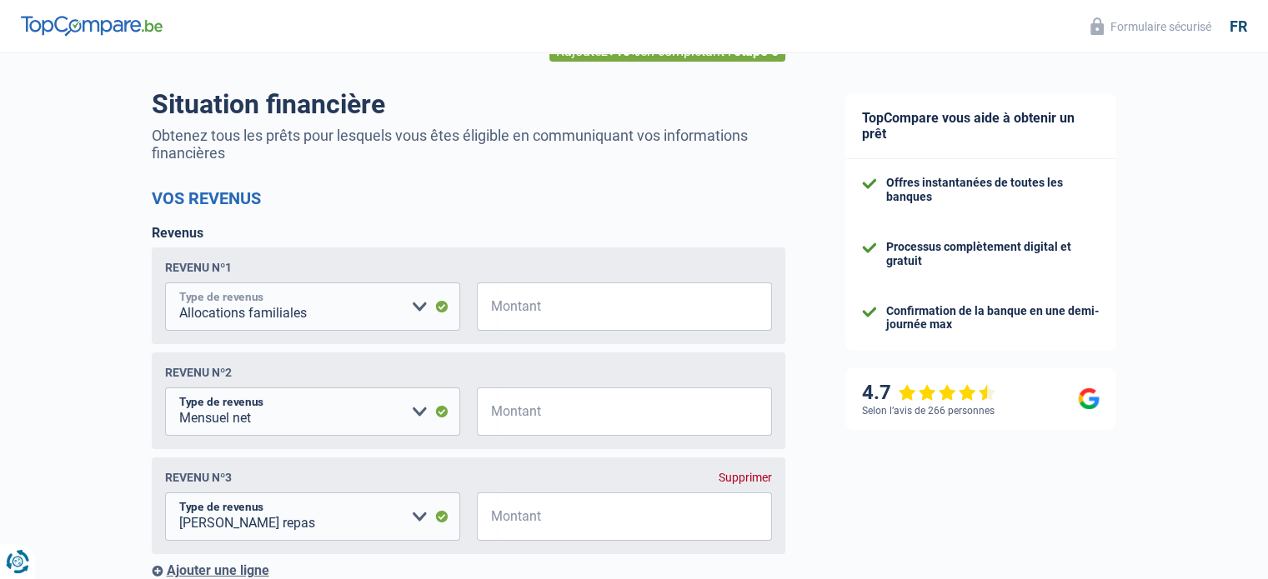
click at [363, 313] on select "Allocation d'handicap Allocations chômage Allocations familiales Chèques repas …" at bounding box center [312, 307] width 295 height 48
select select "netSalary"
click at [165, 284] on select "Allocation d'handicap Allocations chômage Allocations familiales Chèques repas …" at bounding box center [312, 307] width 295 height 48
click at [521, 317] on input "Montant" at bounding box center [635, 307] width 274 height 48
type input "2.450"
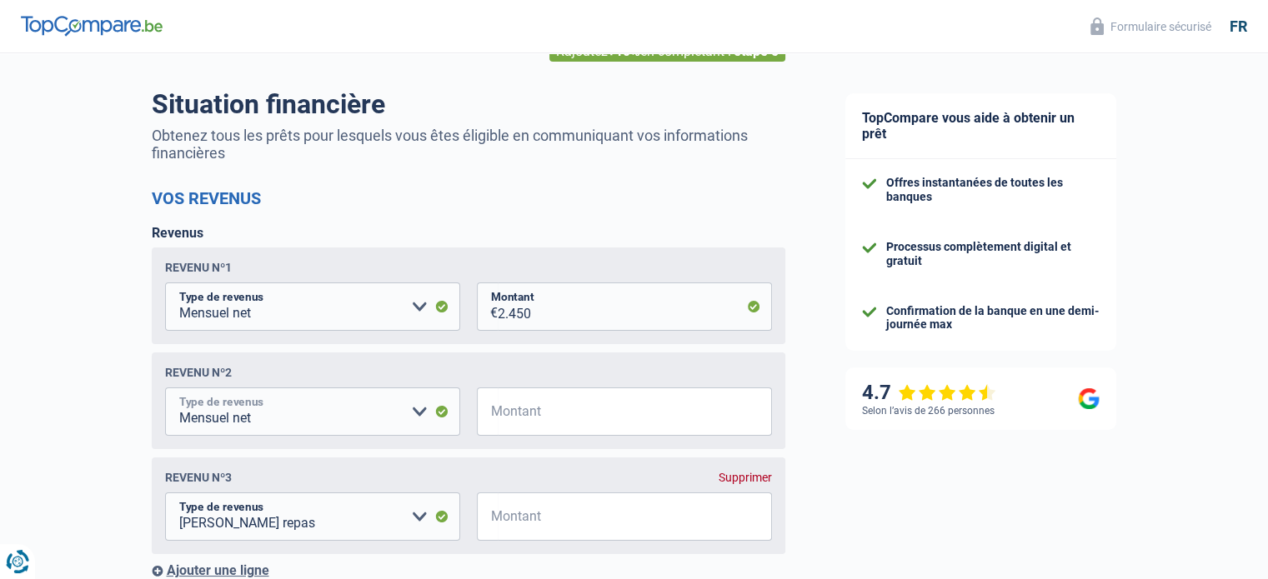
click at [276, 414] on select "Allocation d'handicap Allocations chômage Allocations familiales Chèques repas …" at bounding box center [312, 412] width 295 height 48
select select "familyAllowances"
click at [165, 390] on select "Allocation d'handicap Allocations chômage Allocations familiales Chèques repas …" at bounding box center [312, 412] width 295 height 48
click at [569, 404] on input "Montant" at bounding box center [635, 412] width 274 height 48
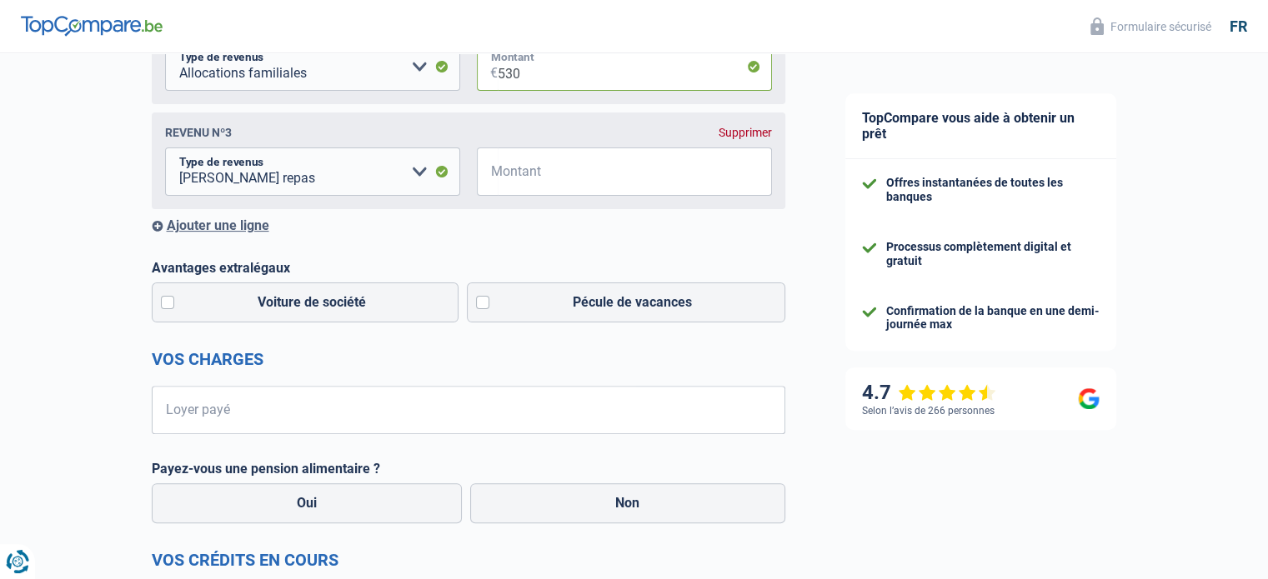
scroll to position [446, 0]
type input "530"
click at [482, 306] on label "Pécule de vacances" at bounding box center [626, 302] width 318 height 40
click at [482, 306] on input "Pécule de vacances" at bounding box center [626, 302] width 318 height 40
checkbox input "true"
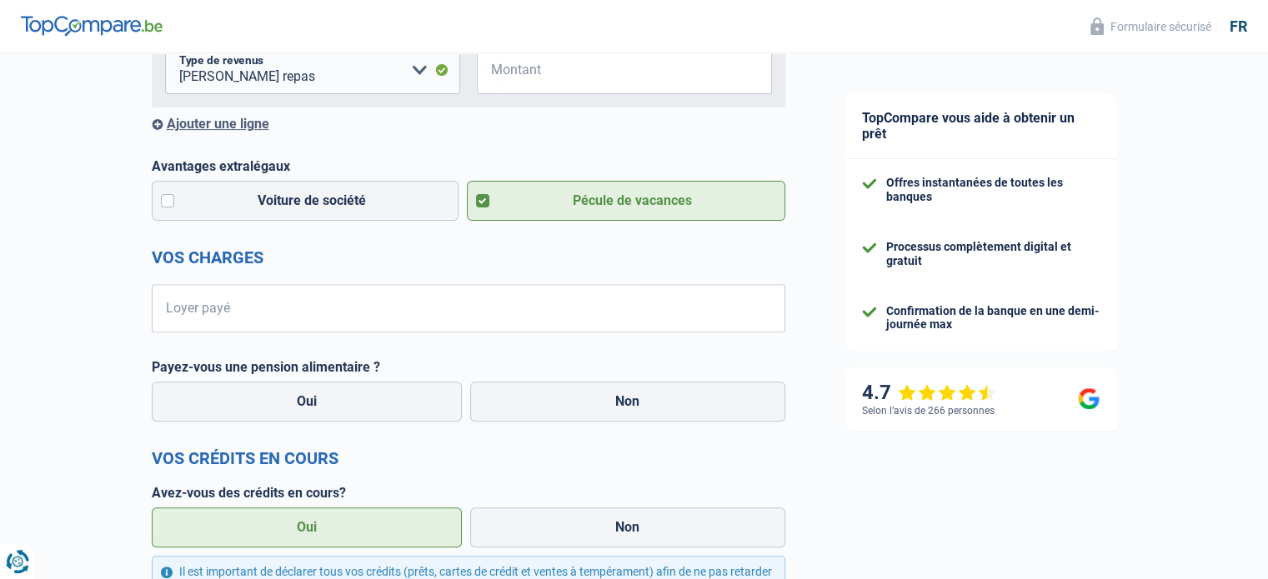
scroll to position [549, 0]
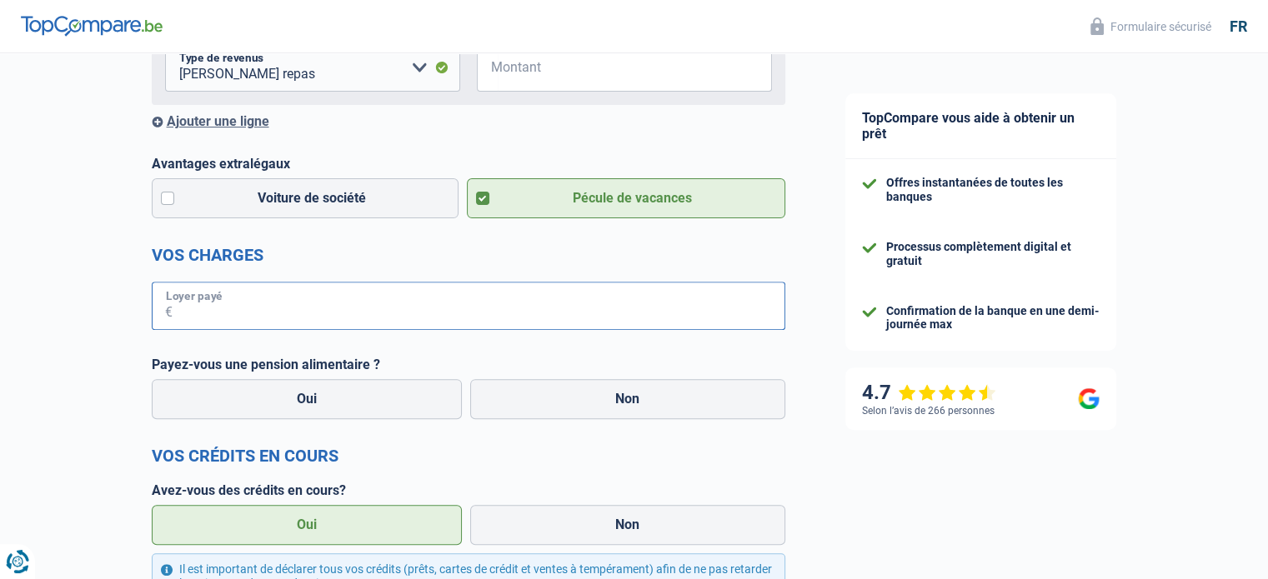
click at [482, 306] on input "Loyer payé" at bounding box center [479, 306] width 613 height 48
type input "795"
click at [604, 409] on label "Non" at bounding box center [627, 399] width 315 height 40
click at [604, 409] on input "Non" at bounding box center [627, 399] width 315 height 40
radio input "true"
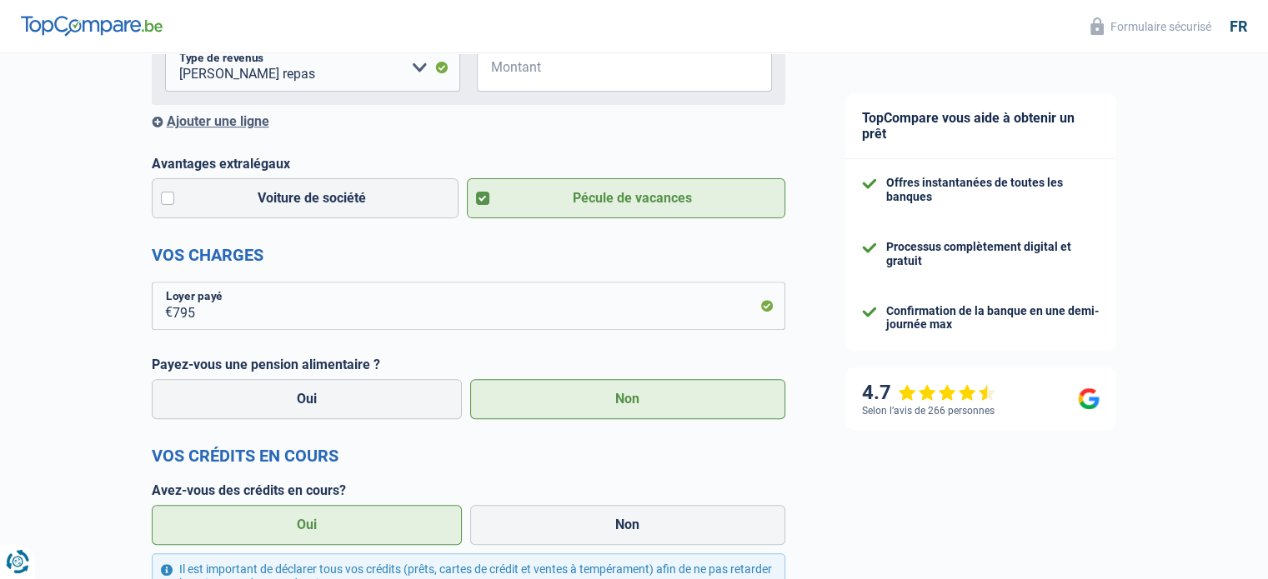
select select "familyAllowances"
select select "netSalary"
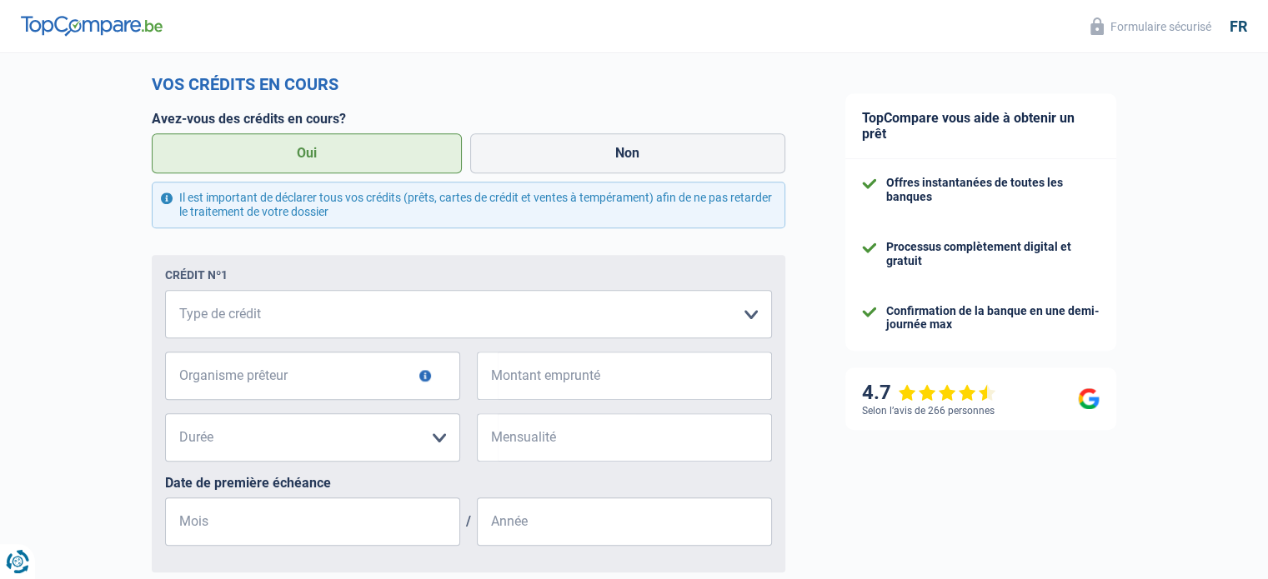
scroll to position [1024, 0]
click at [521, 328] on select "Carte ou ouverture de crédit Prêt hypothécaire Vente à tempérament Prêt à tempé…" at bounding box center [468, 313] width 607 height 48
select select "personalLoan"
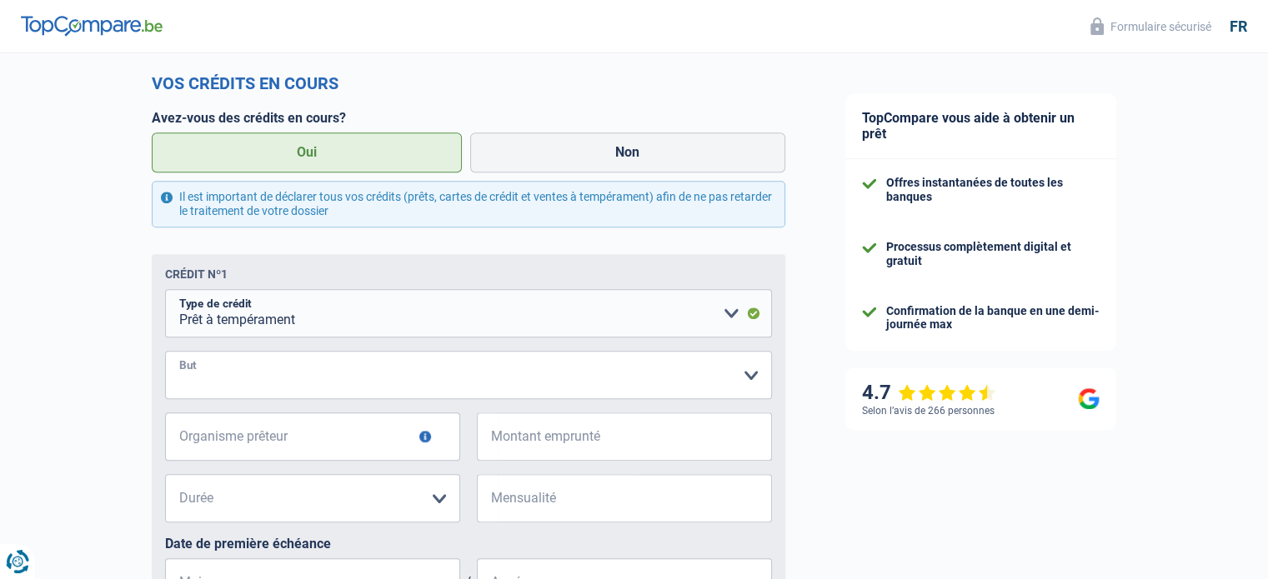
click at [395, 383] on select "Confort maison: meubles, textile, peinture, électroménager, outillage non-profe…" at bounding box center [468, 375] width 607 height 48
select select "other"
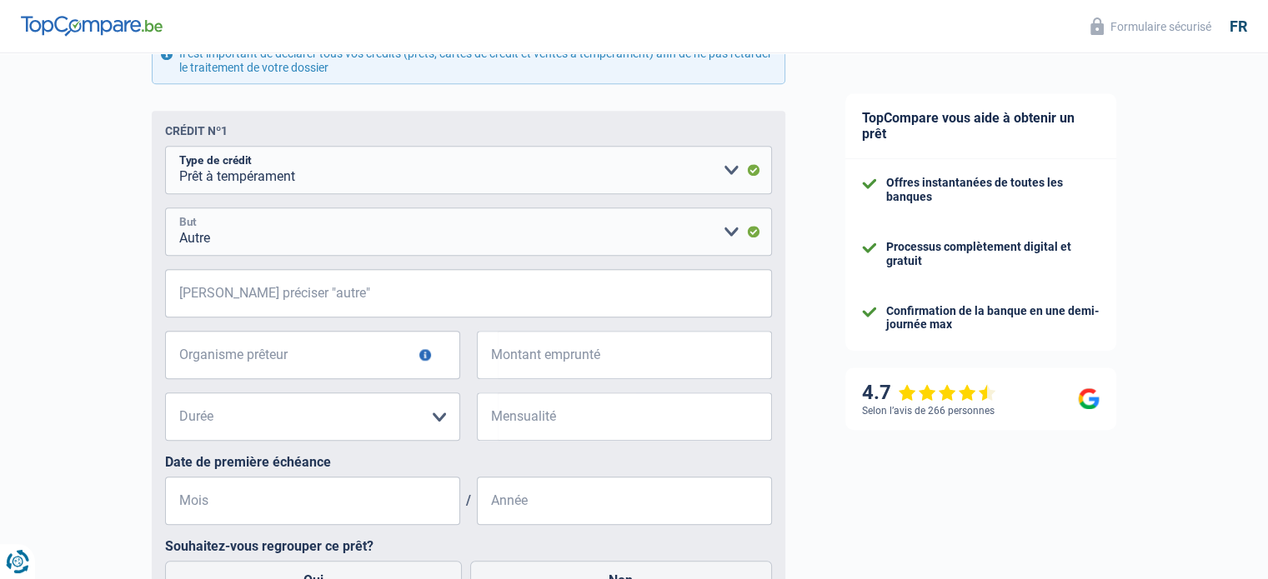
scroll to position [1168, 0]
click at [420, 293] on input "Veuillez préciser "autre"" at bounding box center [468, 292] width 607 height 48
type input "regroupement de crédit"
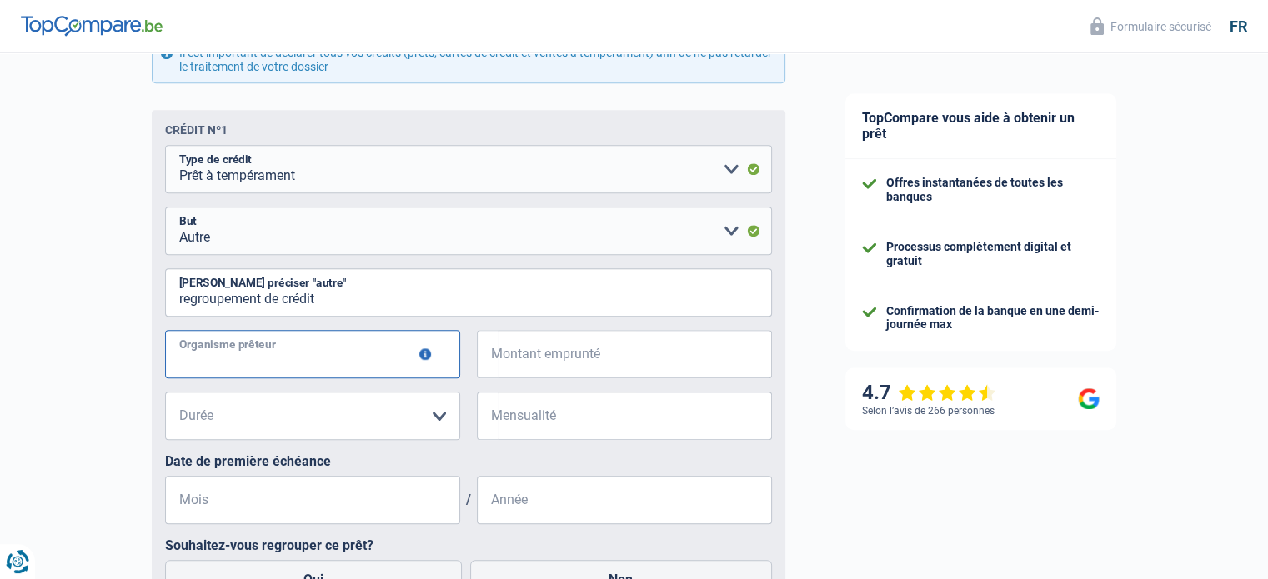
click at [367, 348] on input "Organisme prêteur" at bounding box center [312, 354] width 295 height 48
type input "beobank"
click at [536, 378] on input "Montant emprunté" at bounding box center [635, 354] width 274 height 48
type input "27.774"
click at [412, 423] on select "12 mois 18 mois 24 mois 30 mois 36 mois 42 mois 48 mois 60 mois 72 mois 84 mois…" at bounding box center [312, 416] width 295 height 48
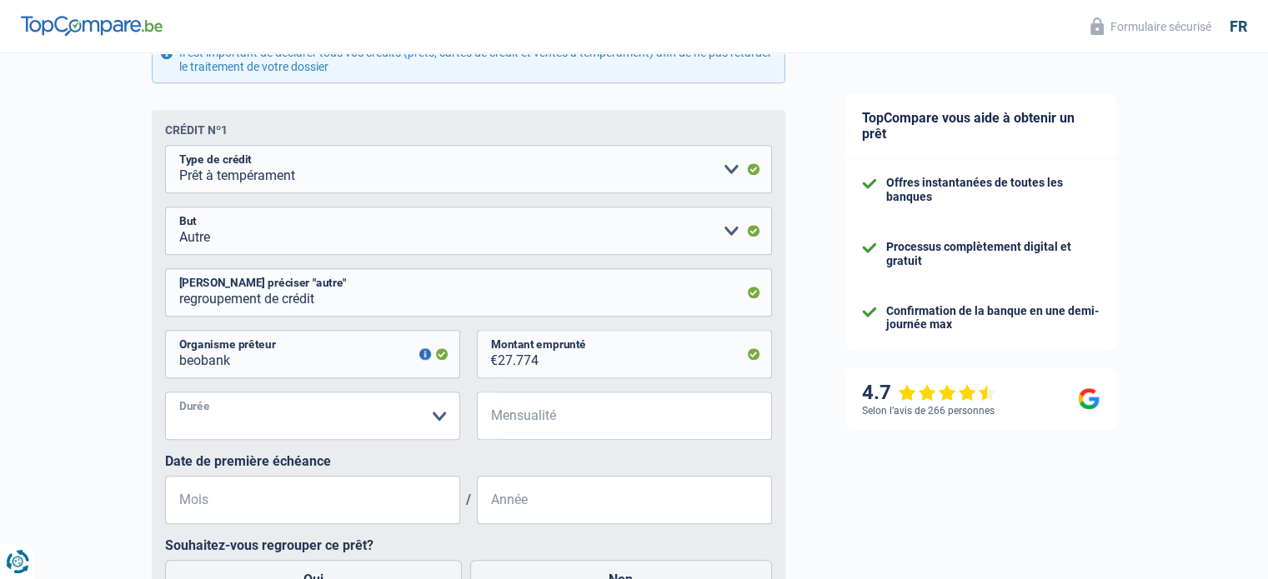
select select "60"
click at [165, 395] on select "12 mois 18 mois 24 mois 30 mois 36 mois 42 mois 48 mois 60 mois 72 mois 84 mois…" at bounding box center [312, 416] width 295 height 48
click at [545, 411] on input "Mensualité" at bounding box center [635, 416] width 274 height 48
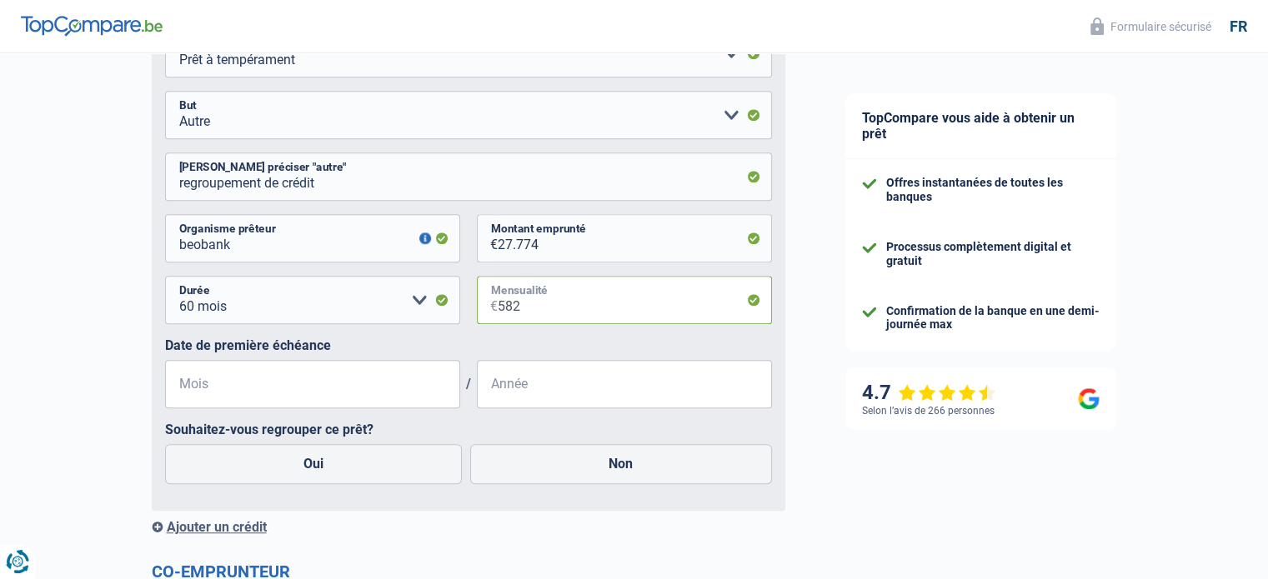
type input "582"
click at [344, 374] on input "Mois" at bounding box center [312, 384] width 295 height 48
click at [210, 389] on input "Mois" at bounding box center [312, 384] width 295 height 48
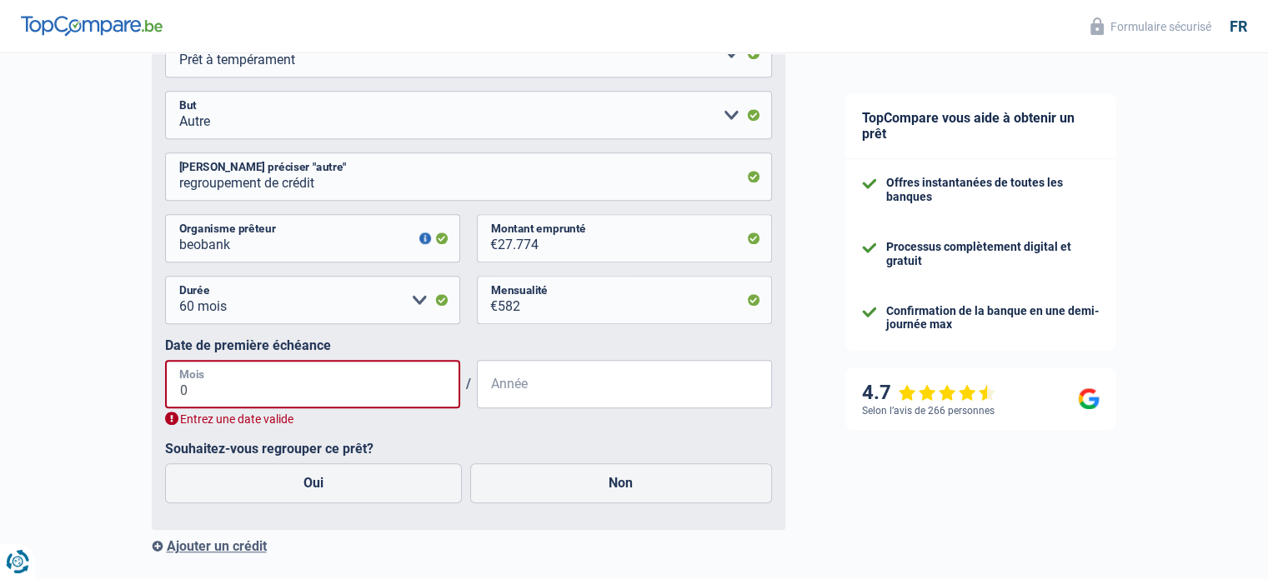
type input "03"
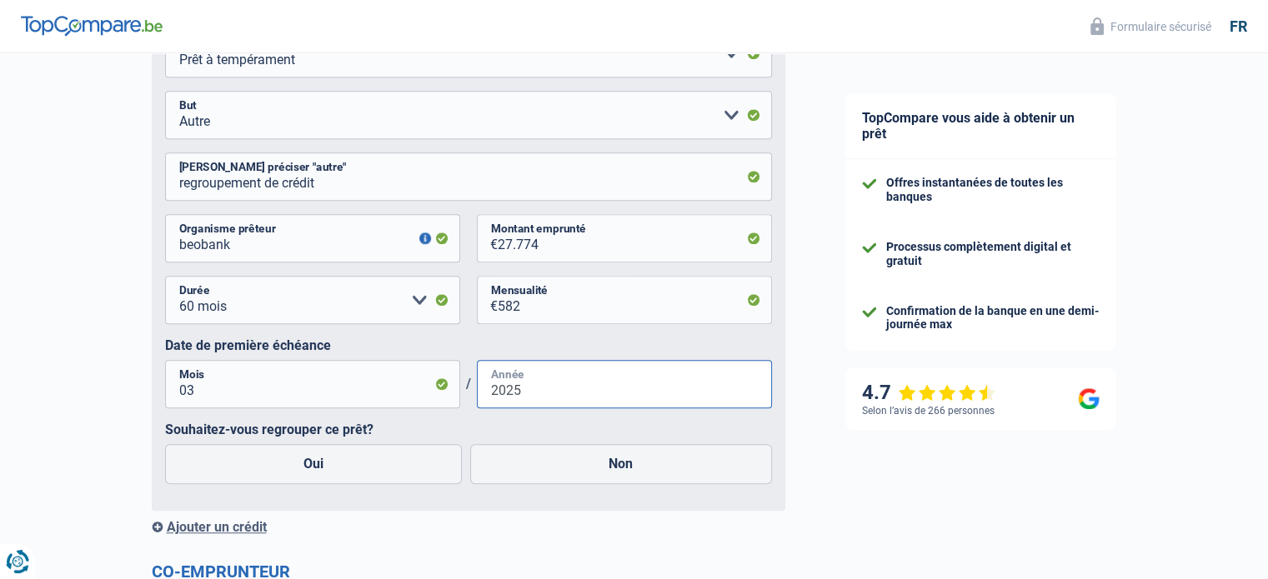
type input "2025"
click at [288, 473] on label "Oui" at bounding box center [314, 464] width 298 height 40
click at [288, 473] on input "Oui" at bounding box center [314, 464] width 298 height 40
radio input "true"
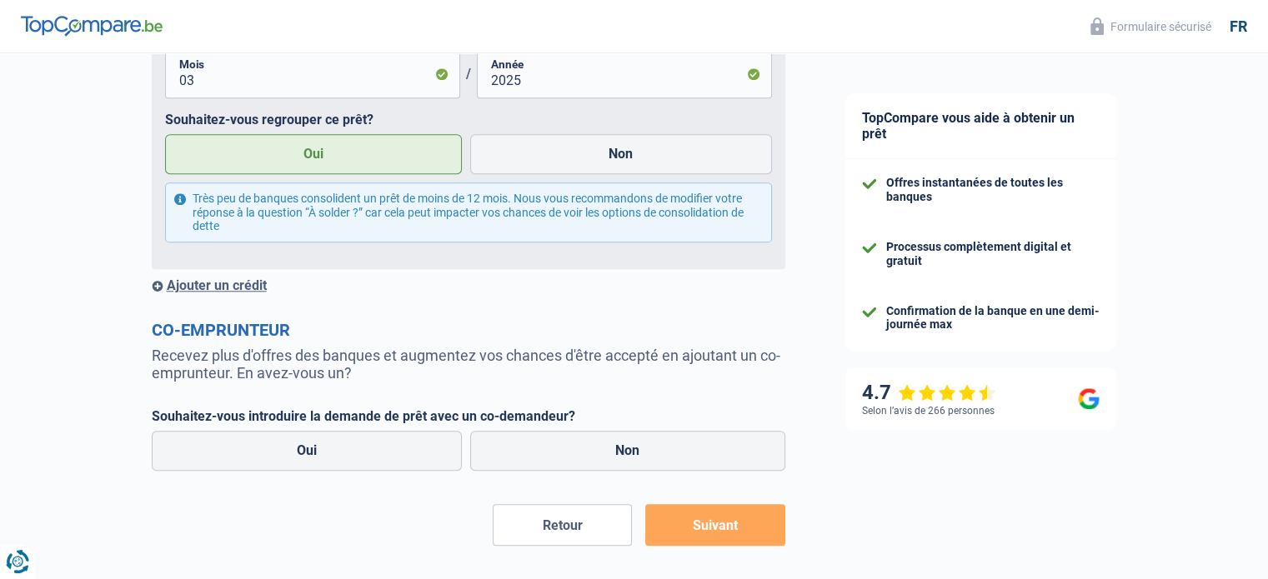
scroll to position [1596, 0]
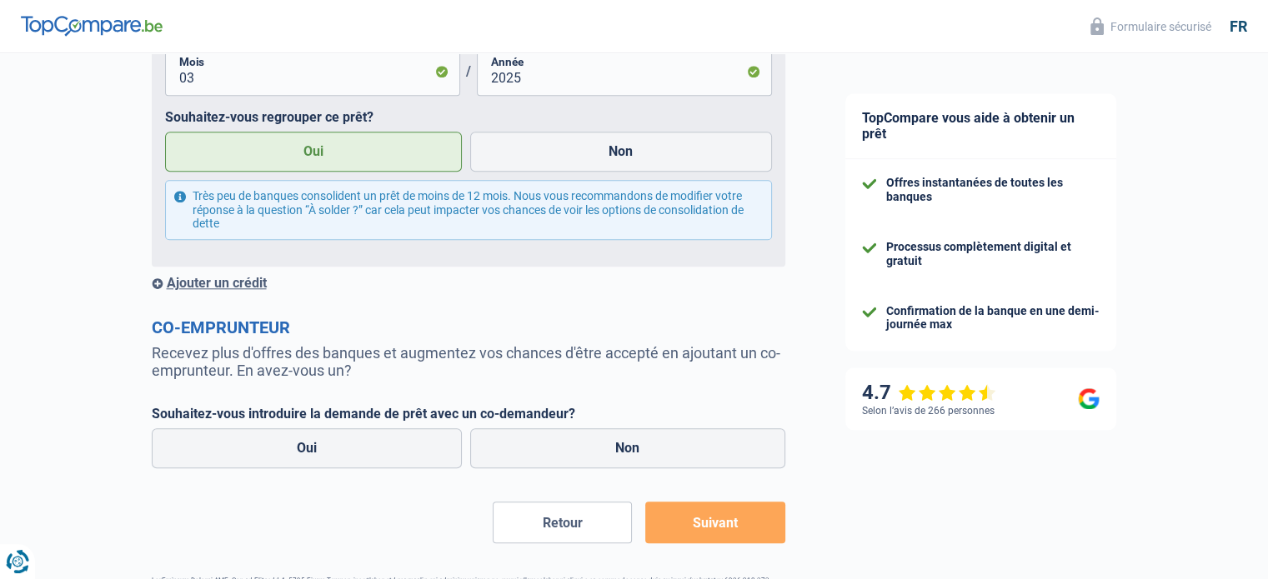
click at [250, 285] on div "Ajouter un crédit" at bounding box center [469, 283] width 634 height 16
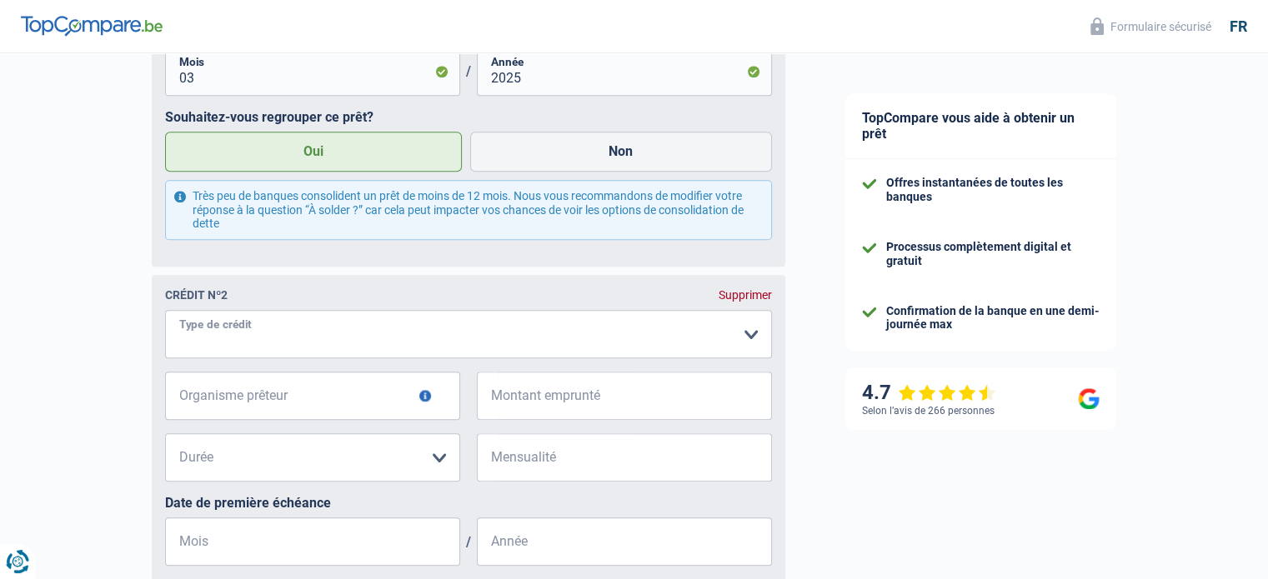
click at [251, 344] on select "Carte ou ouverture de crédit Prêt hypothécaire Vente à tempérament Prêt à tempé…" at bounding box center [468, 334] width 607 height 48
select select "cardOrCredit"
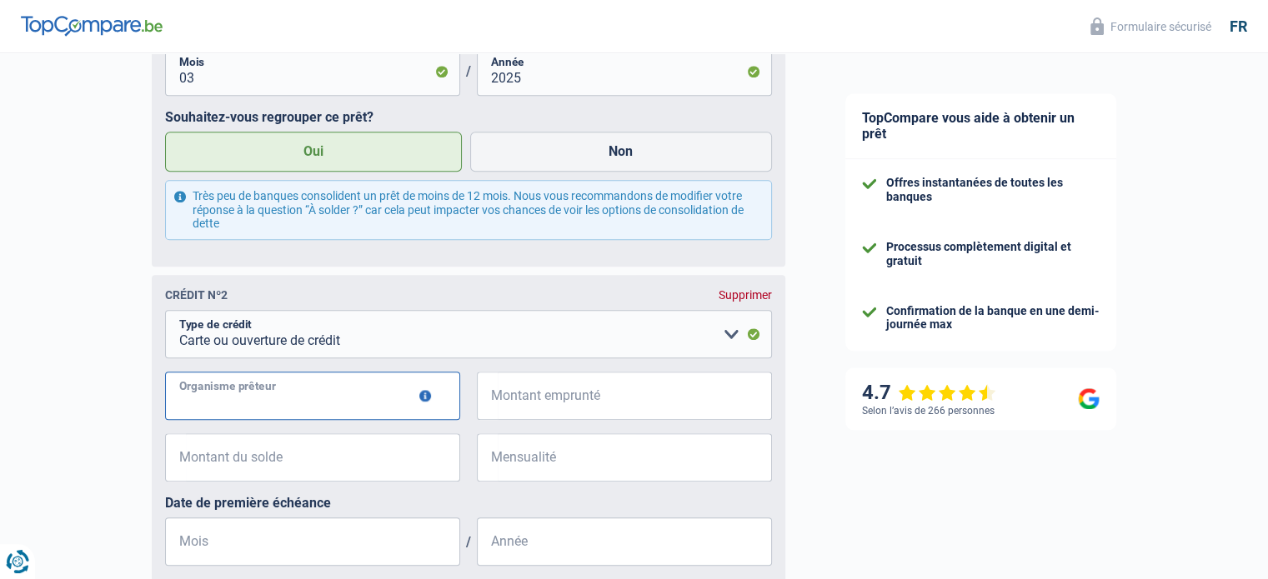
click at [258, 379] on input "Organisme prêteur" at bounding box center [312, 396] width 295 height 48
type input "carrefour finances"
click at [530, 420] on input "Montant emprunté" at bounding box center [635, 396] width 274 height 48
type input "3.000"
click at [393, 472] on input "Montant du solde" at bounding box center [323, 457] width 274 height 48
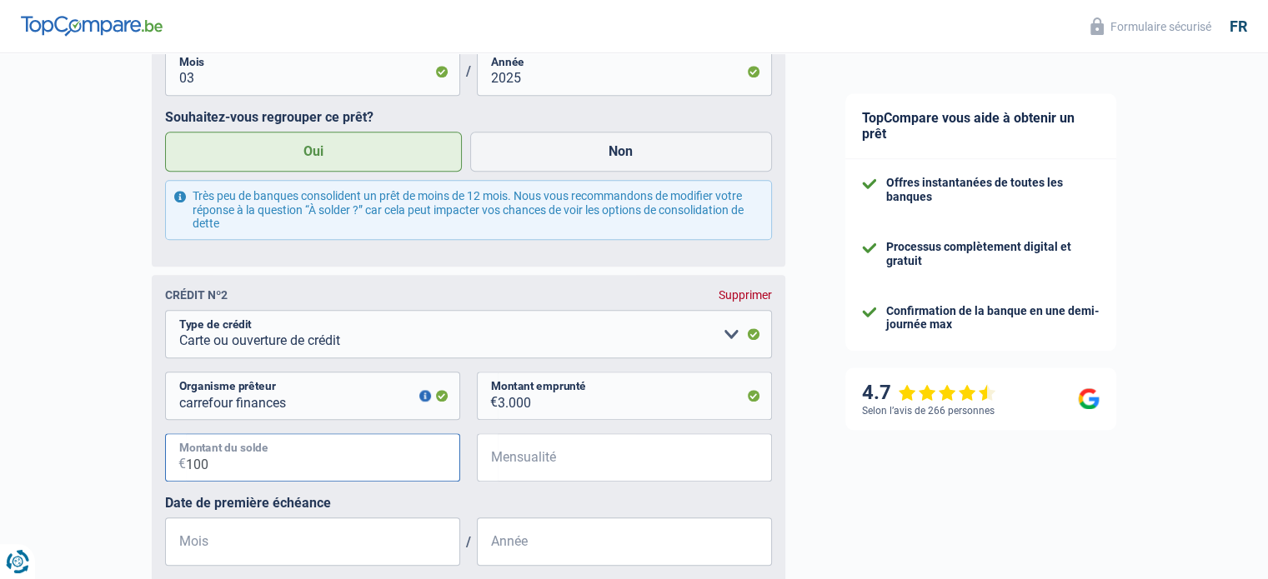
type input "100"
click at [577, 458] on input "Mensualité" at bounding box center [635, 457] width 274 height 48
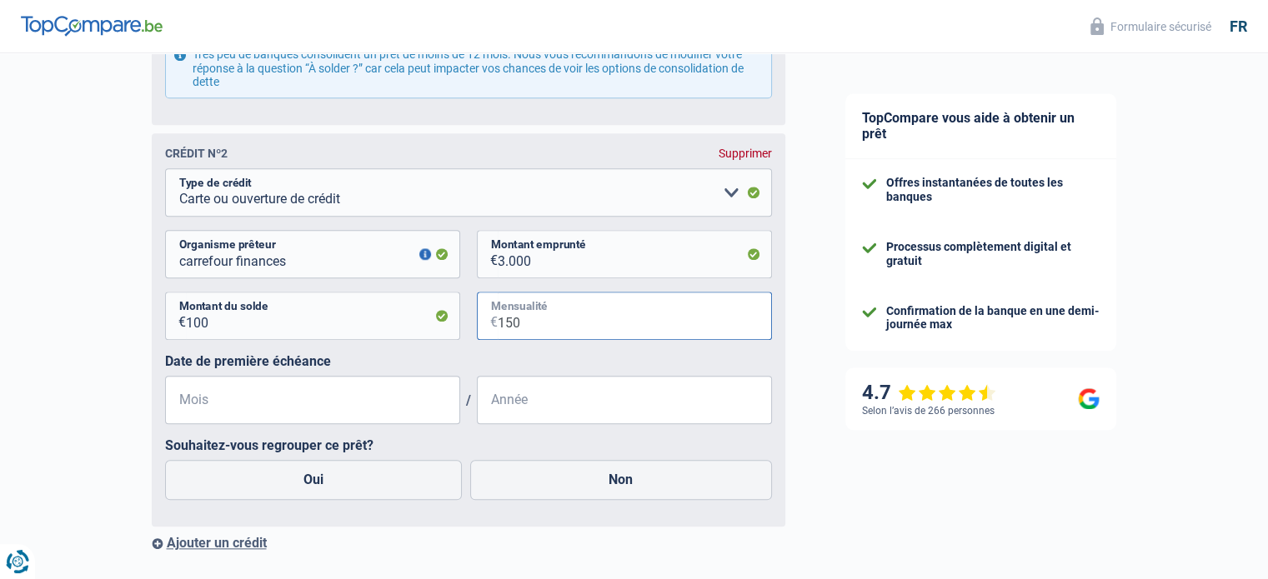
scroll to position [1740, 0]
type input "150"
click at [318, 416] on input "Mois" at bounding box center [312, 398] width 295 height 48
type input "12"
type input "2024"
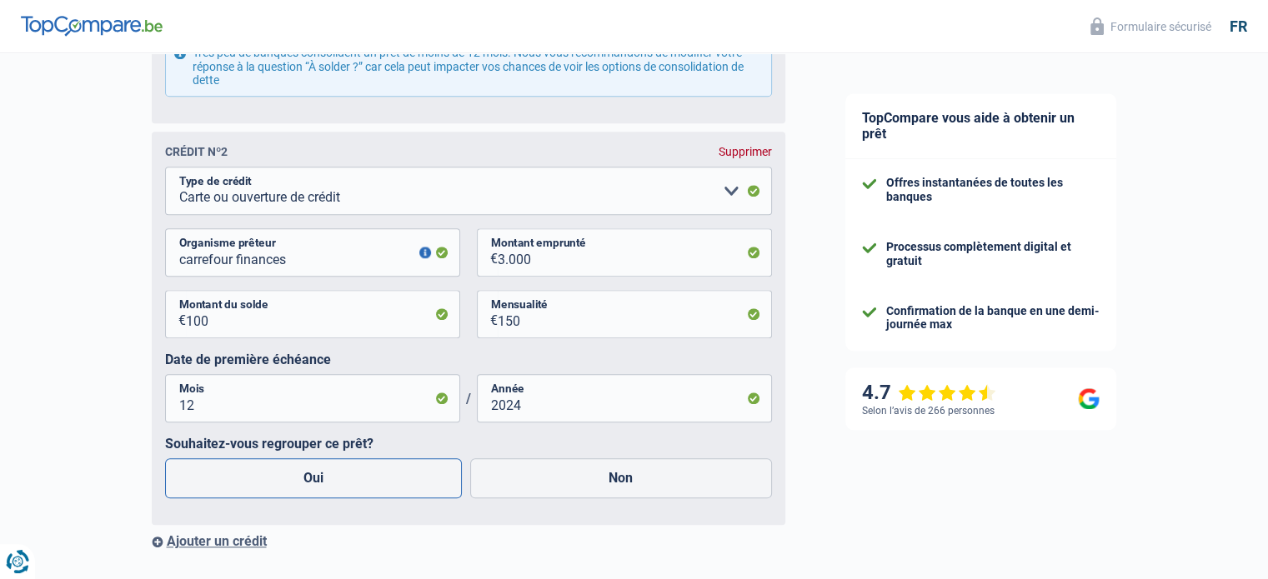
click at [349, 492] on label "Oui" at bounding box center [314, 478] width 298 height 40
click at [349, 492] on input "Oui" at bounding box center [314, 478] width 298 height 40
radio input "true"
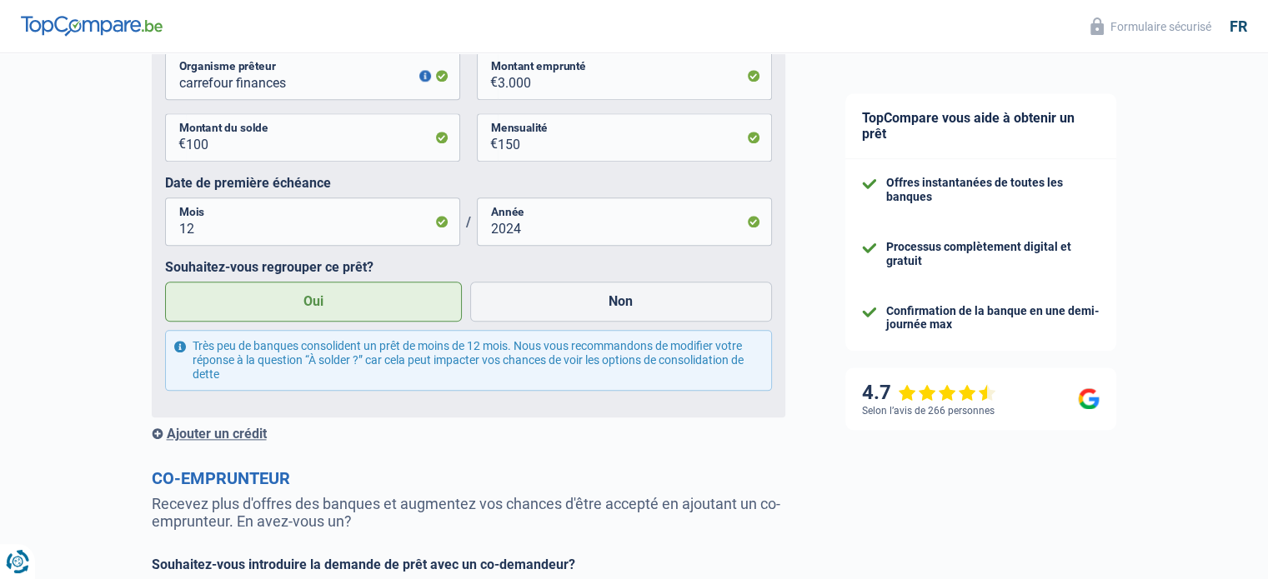
scroll to position [1926, 0]
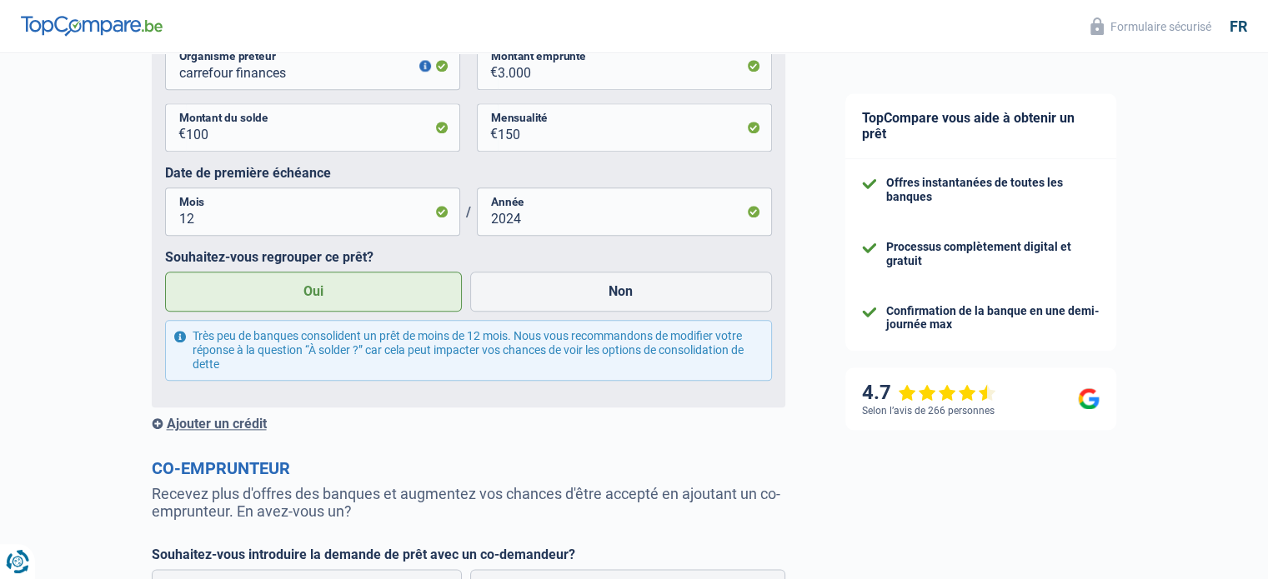
click at [221, 432] on div "Ajouter un crédit" at bounding box center [469, 424] width 634 height 16
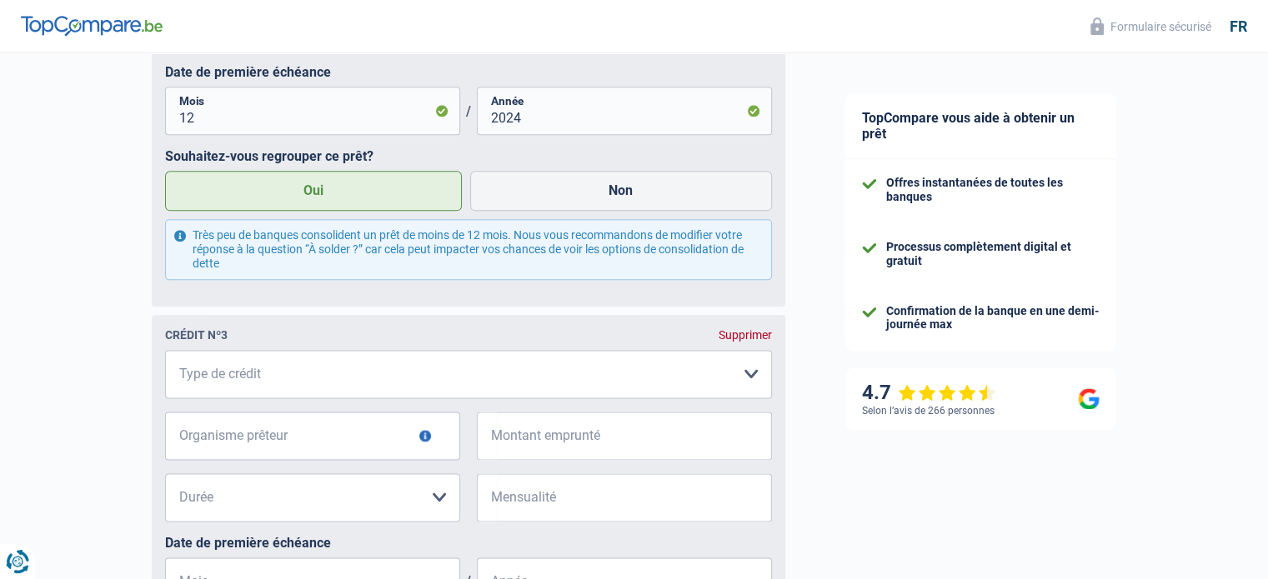
scroll to position [2028, 0]
click at [254, 386] on select "Carte ou ouverture de crédit Prêt hypothécaire Vente à tempérament Prêt à tempé…" at bounding box center [468, 373] width 607 height 48
select select "cardOrCredit"
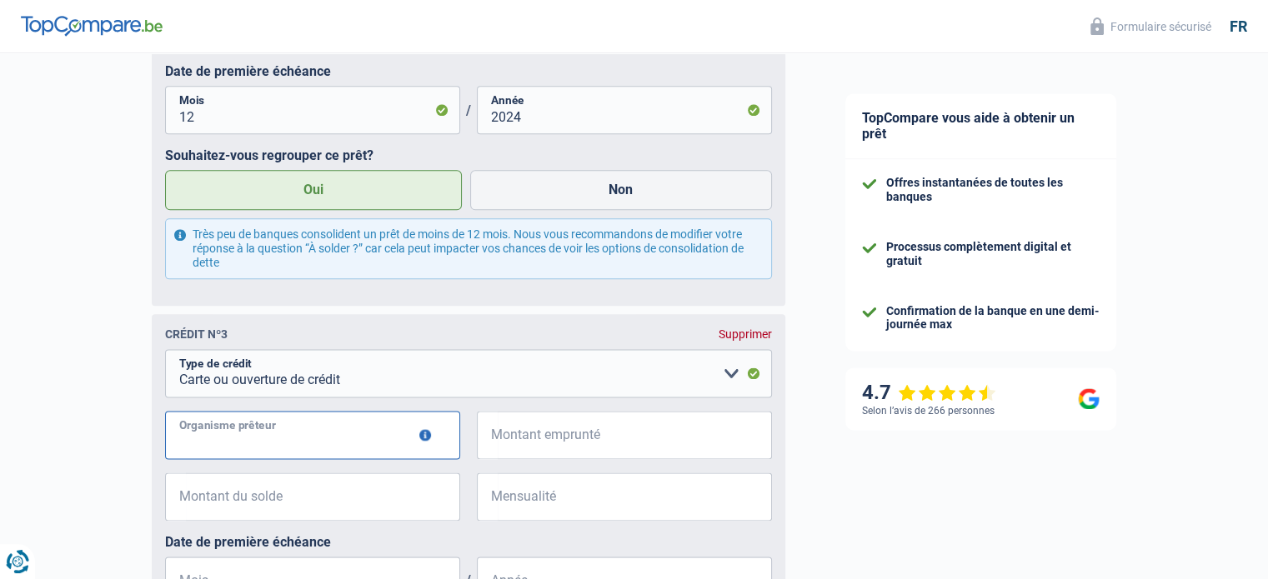
click at [253, 426] on input "Organisme prêteur" at bounding box center [312, 435] width 295 height 48
type input "beobank"
click at [517, 438] on input "Montant emprunté" at bounding box center [635, 435] width 274 height 48
type input "3.000"
click at [393, 506] on input "Montant du solde" at bounding box center [323, 497] width 274 height 48
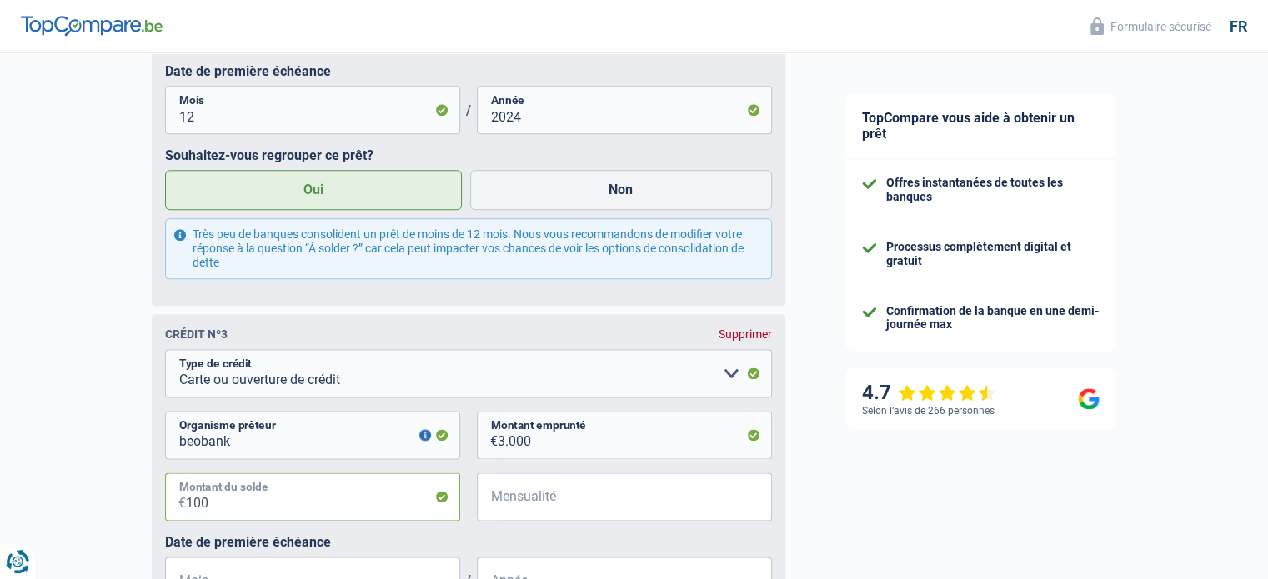
type input "100"
click at [609, 521] on input "Mensualité" at bounding box center [635, 497] width 274 height 48
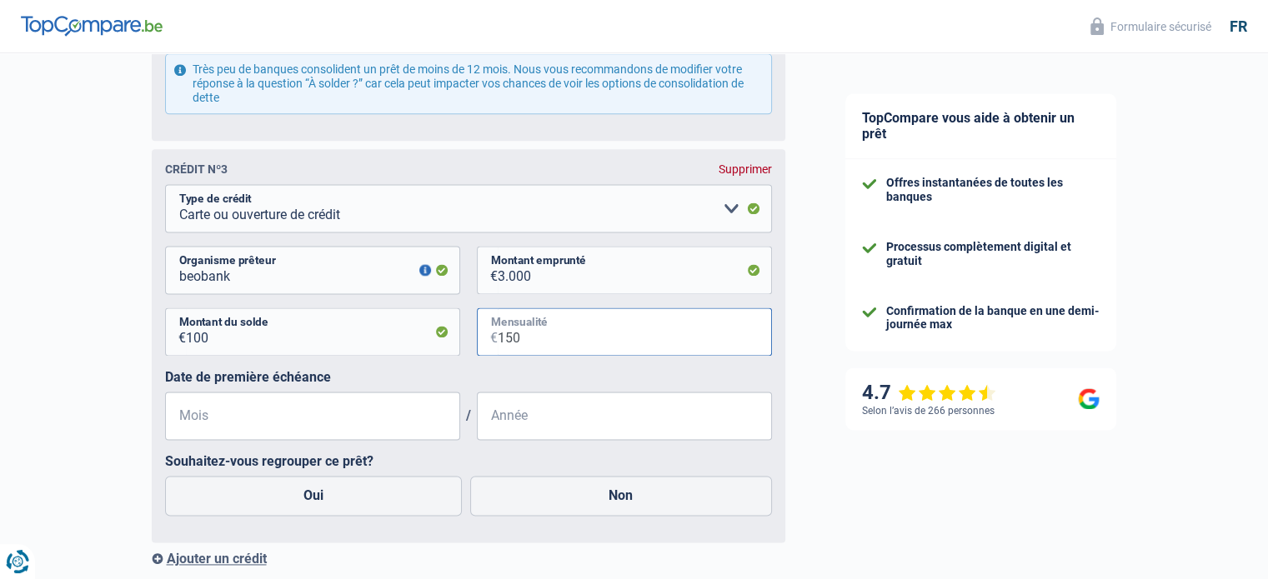
scroll to position [2207, 0]
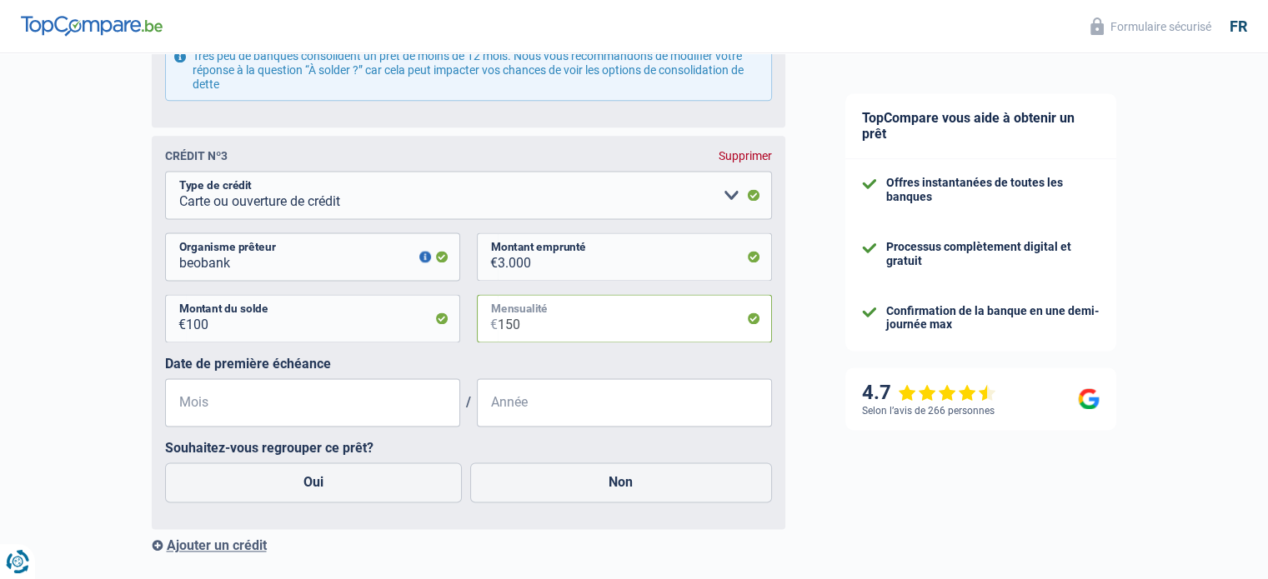
type input "150"
click at [357, 396] on input "Mois" at bounding box center [312, 402] width 295 height 48
click at [368, 381] on div "Date de première échéance Mois / Année" at bounding box center [468, 391] width 607 height 71
click at [338, 413] on input "Mois" at bounding box center [312, 402] width 295 height 48
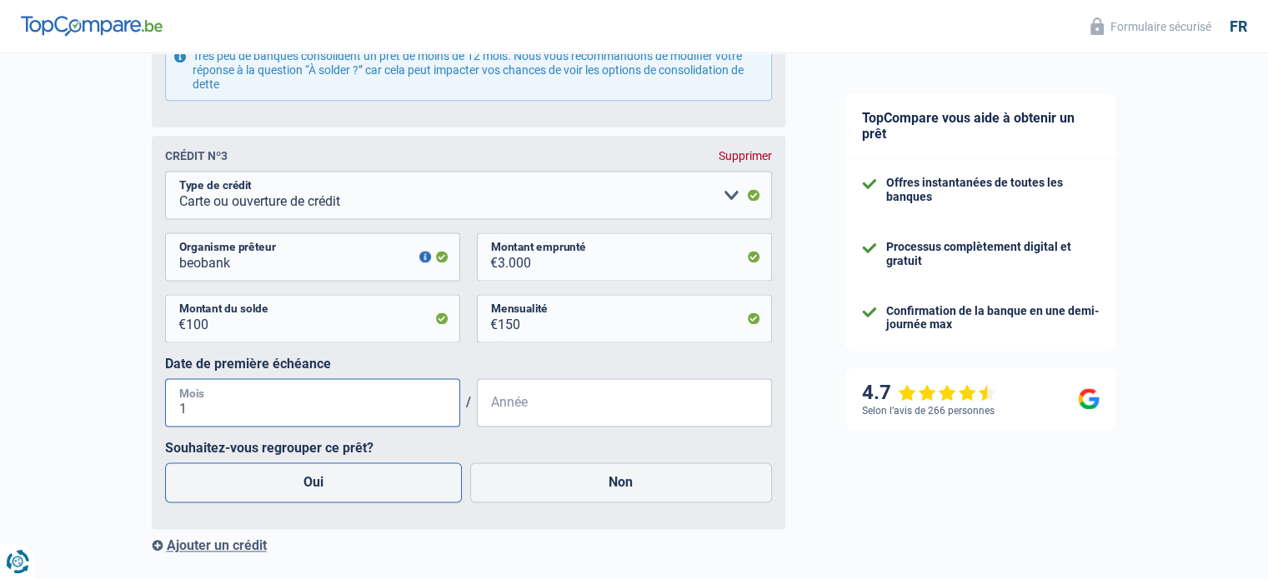
type input "12"
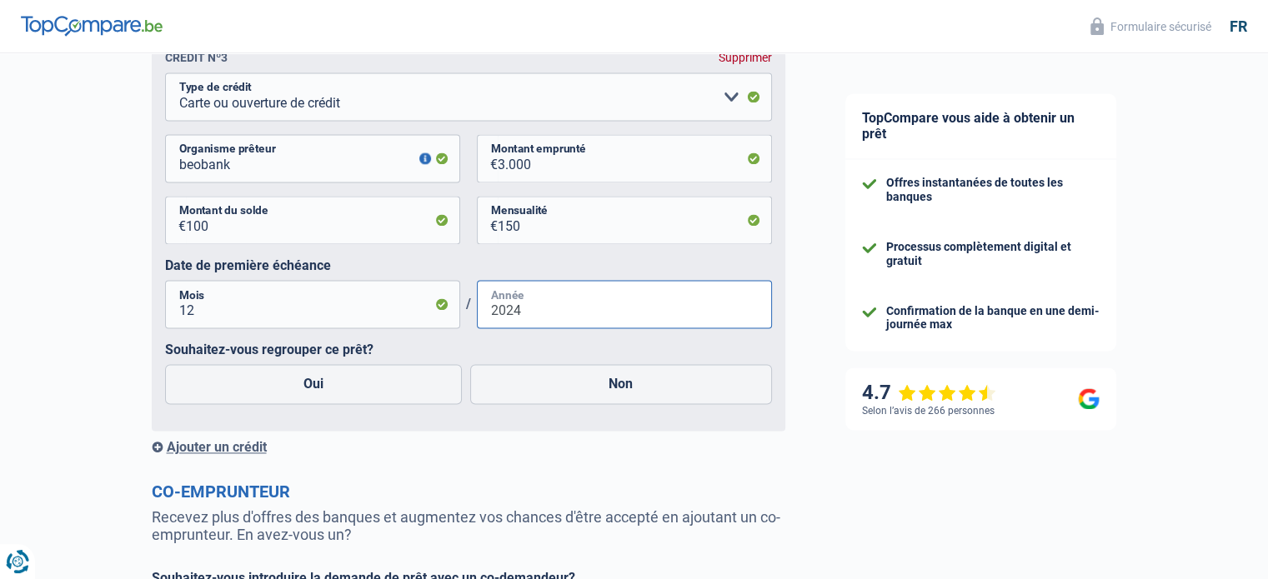
scroll to position [2307, 0]
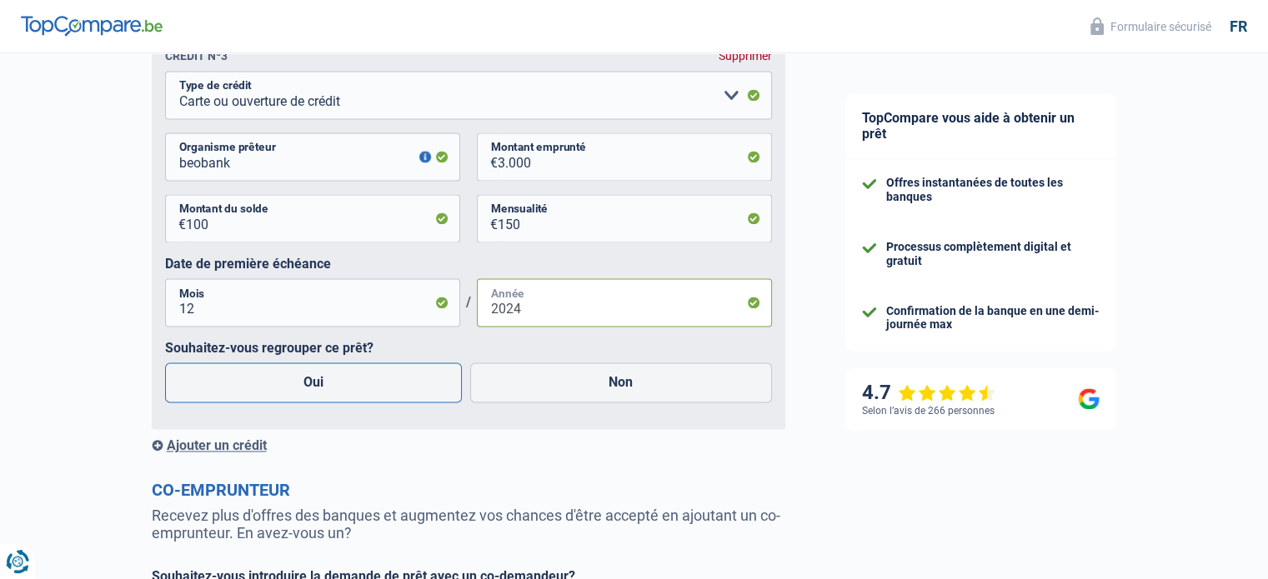
type input "2024"
click at [312, 369] on label "Oui" at bounding box center [314, 383] width 298 height 40
click at [312, 369] on input "Oui" at bounding box center [314, 383] width 298 height 40
radio input "true"
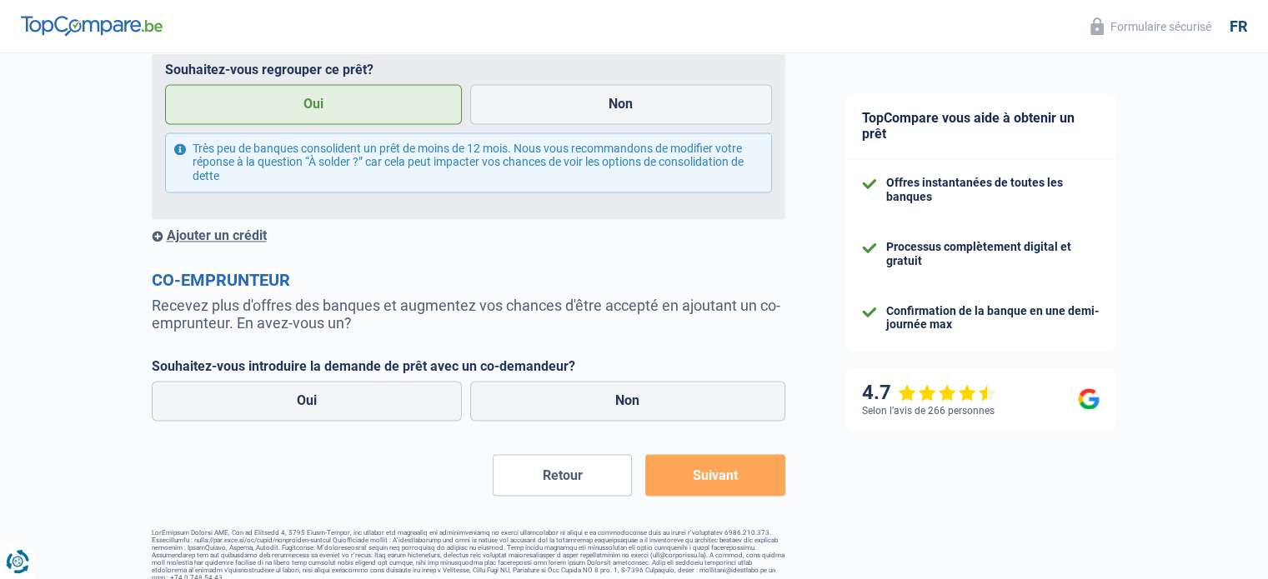
scroll to position [2607, 0]
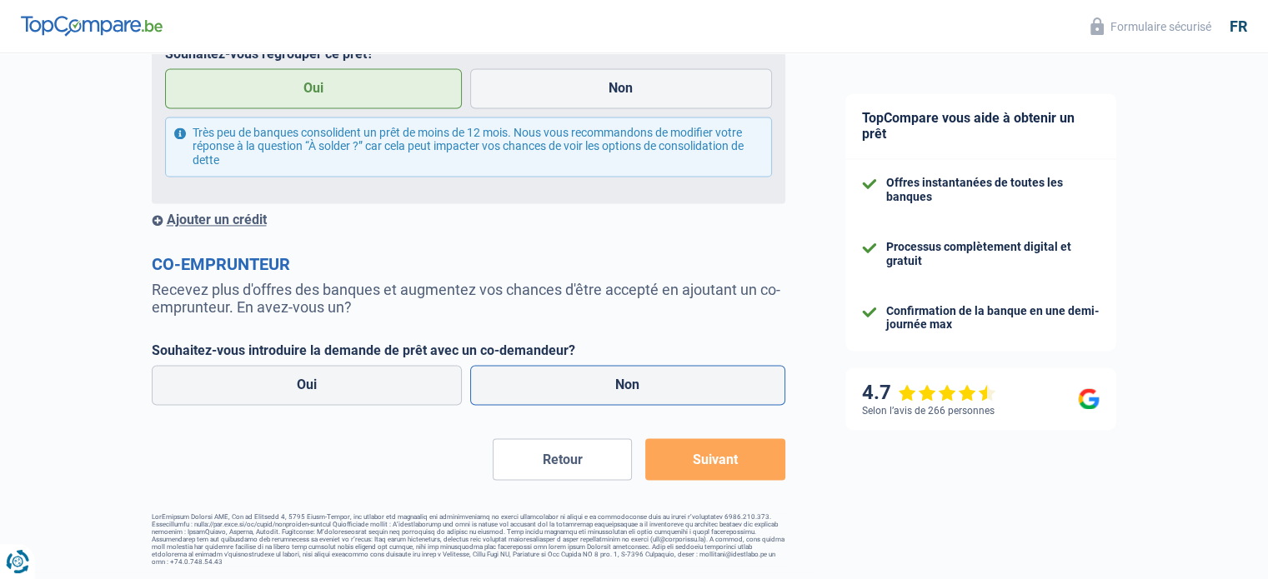
click at [645, 381] on label "Non" at bounding box center [627, 385] width 315 height 40
click at [645, 381] on input "Non" at bounding box center [627, 385] width 315 height 40
radio input "true"
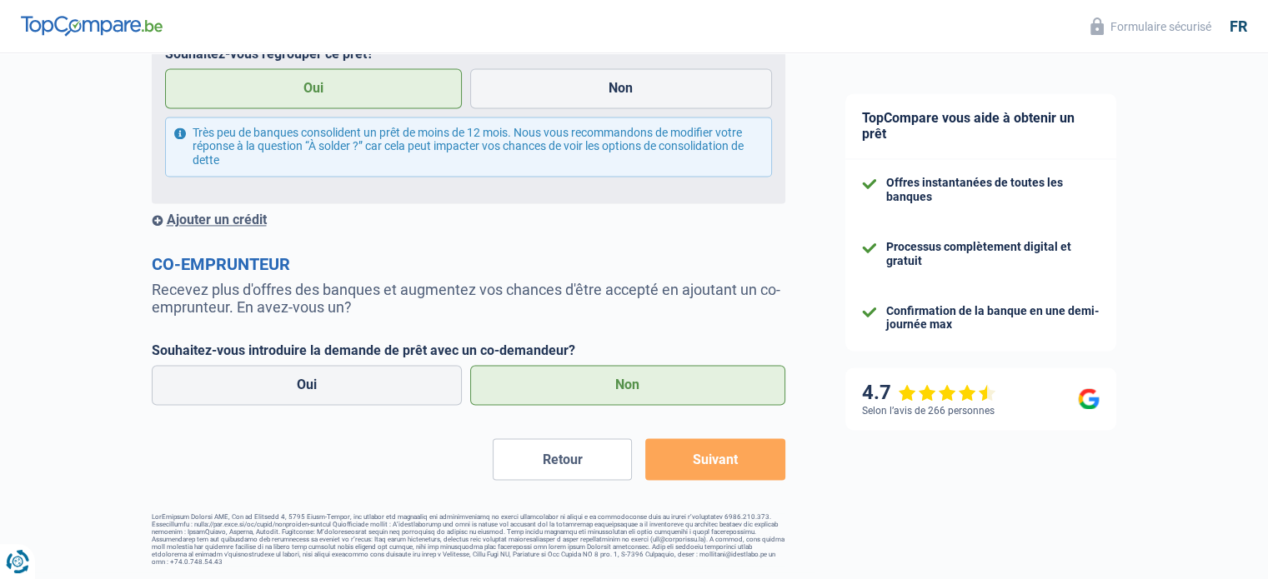
click at [722, 458] on button "Suivant" at bounding box center [714, 459] width 139 height 42
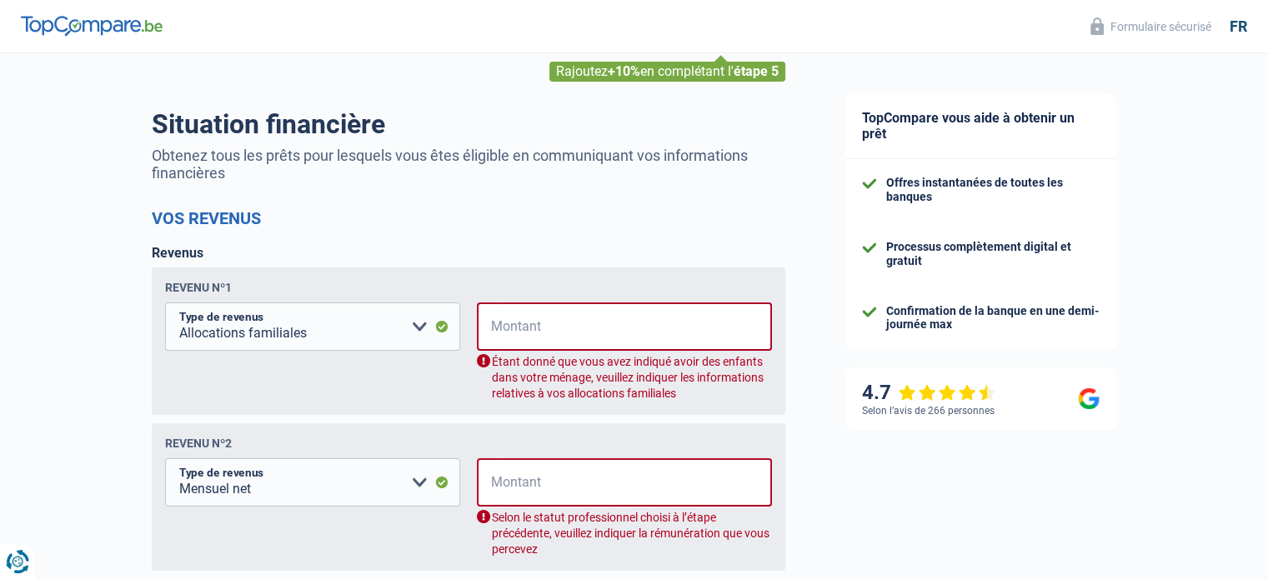
scroll to position [103, 0]
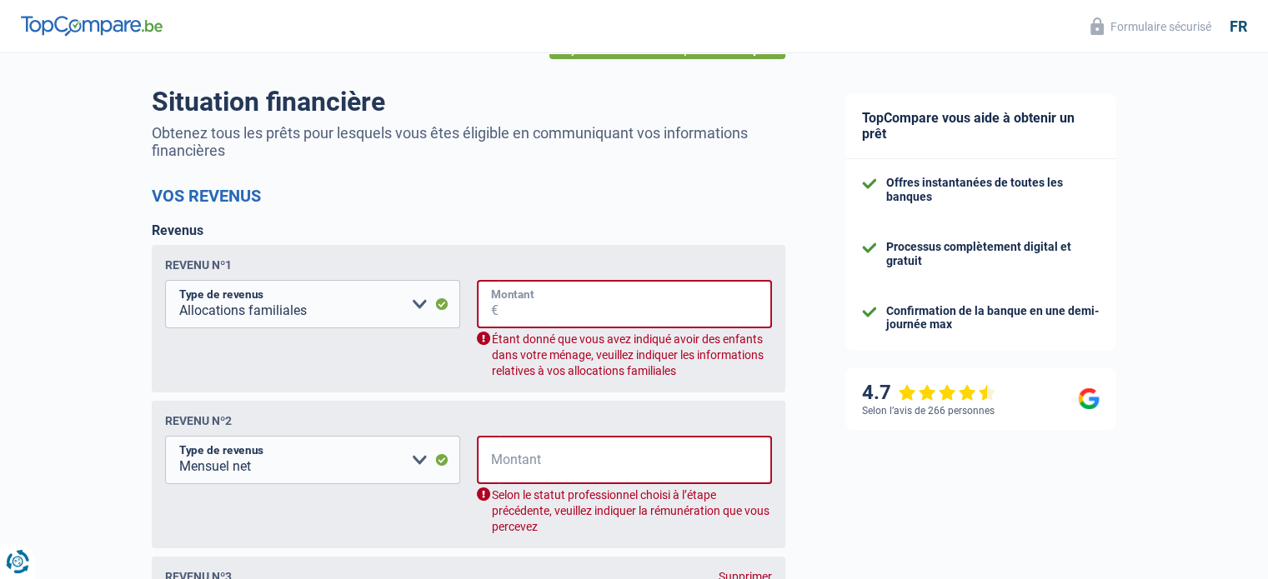
click at [526, 311] on input "Montant" at bounding box center [635, 304] width 273 height 48
type input "530"
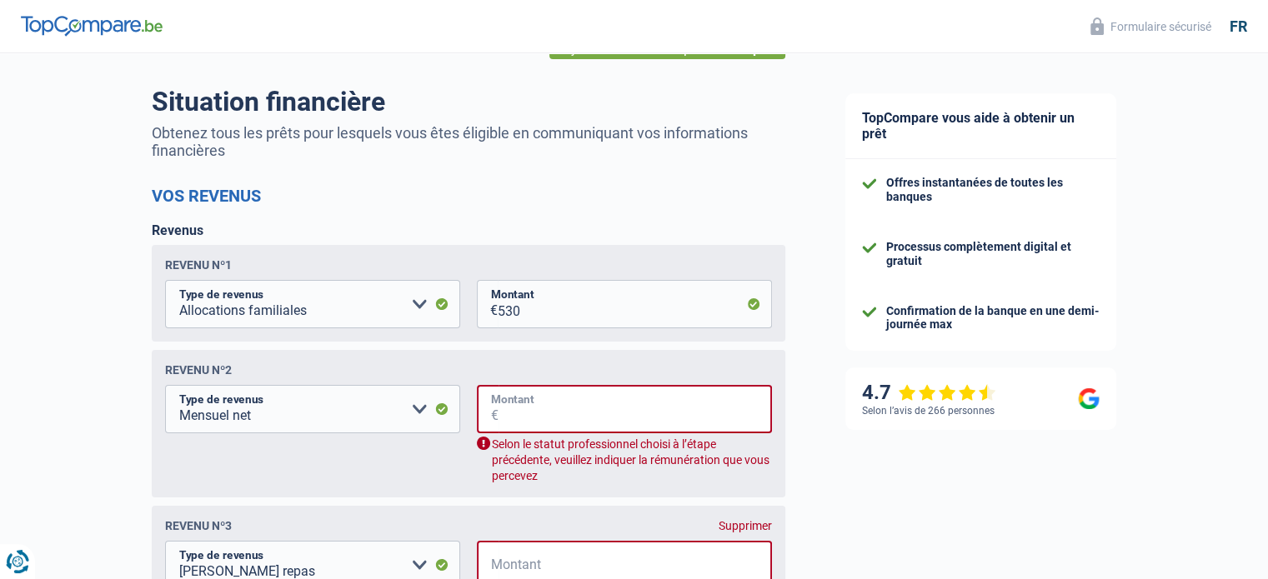
click at [604, 413] on input "Montant" at bounding box center [635, 409] width 273 height 48
type input "2.488"
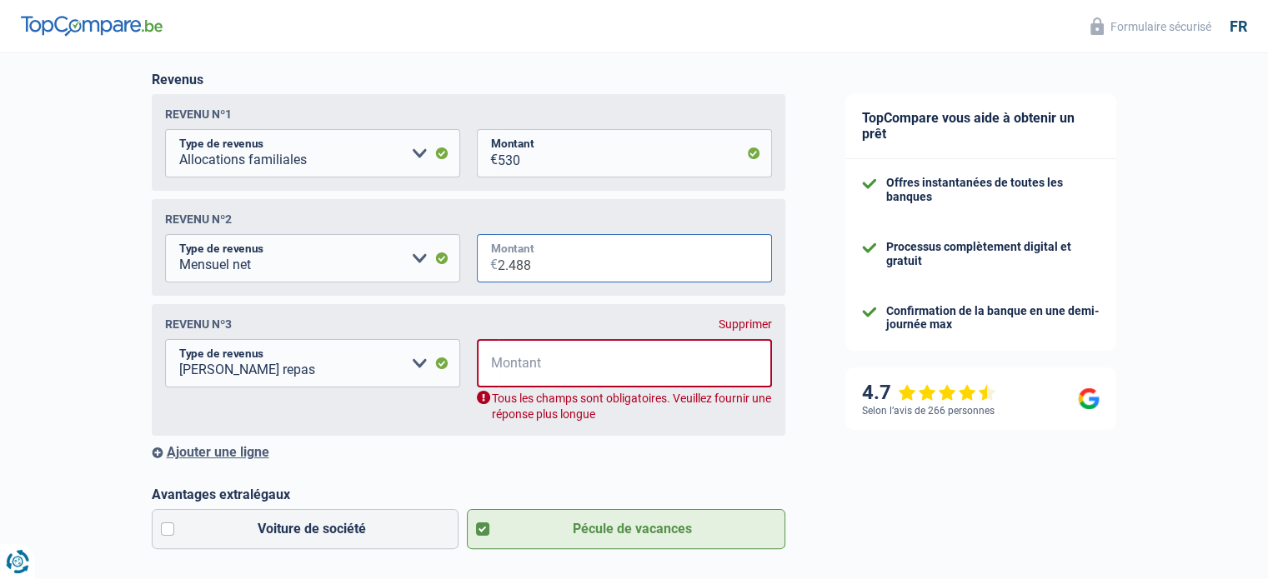
scroll to position [253, 0]
click at [386, 381] on select "Allocation d'handicap Allocations chômage Allocations familiales Chèques repas …" at bounding box center [312, 363] width 295 height 48
click at [370, 436] on div "Revenu nº3 Supprimer Allocation d'handicap Allocations chômage Allocations fami…" at bounding box center [469, 370] width 634 height 132
click at [744, 326] on div "Supprimer" at bounding box center [745, 324] width 53 height 13
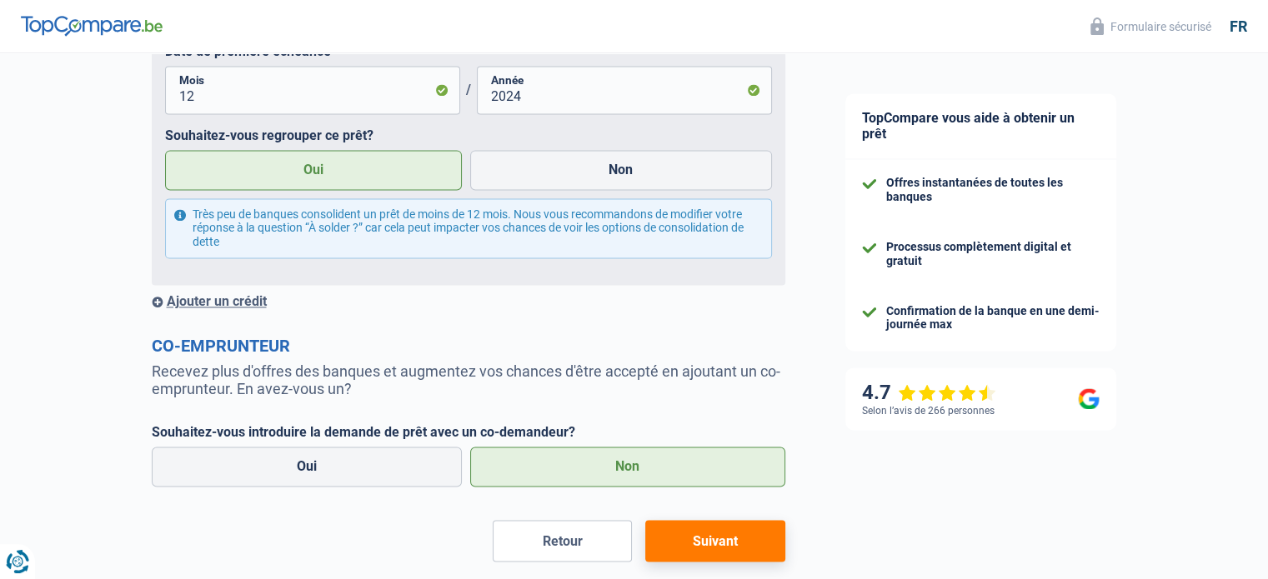
scroll to position [2399, 0]
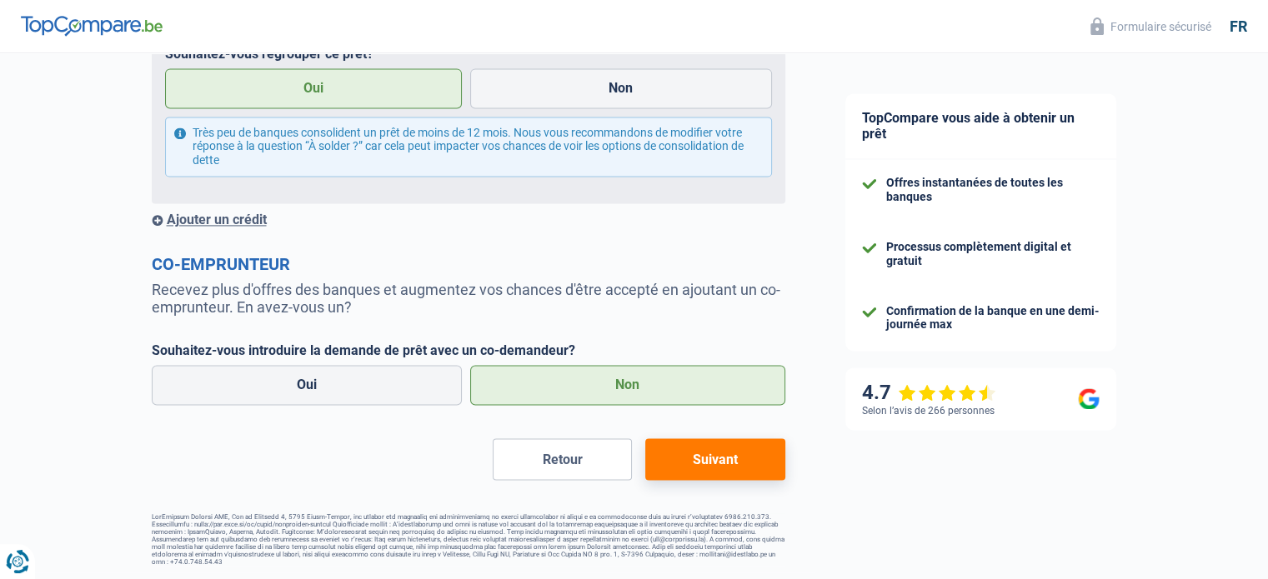
click at [730, 454] on button "Suivant" at bounding box center [714, 459] width 139 height 42
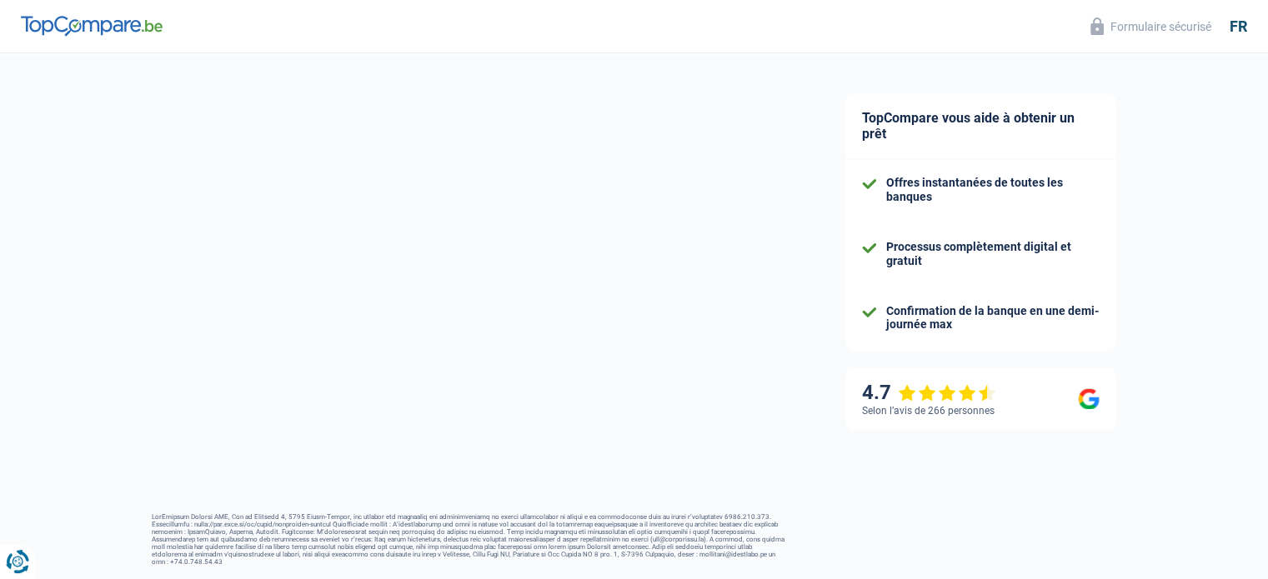
select select "refinancing"
select select "120"
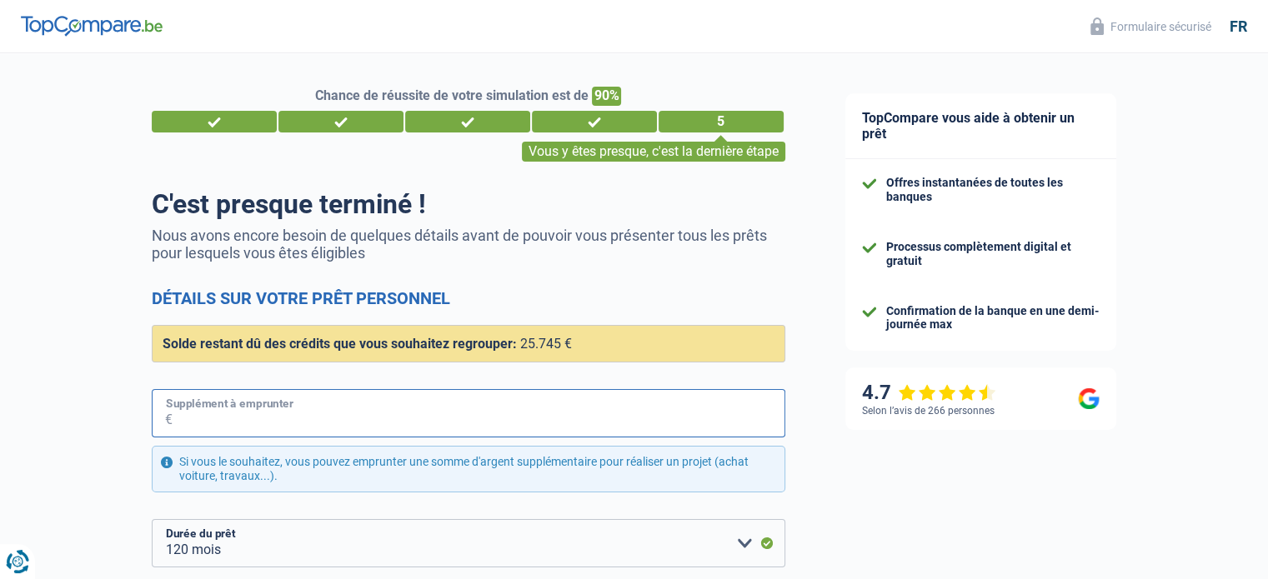
click at [348, 418] on input "Supplément à emprunter" at bounding box center [479, 413] width 613 height 48
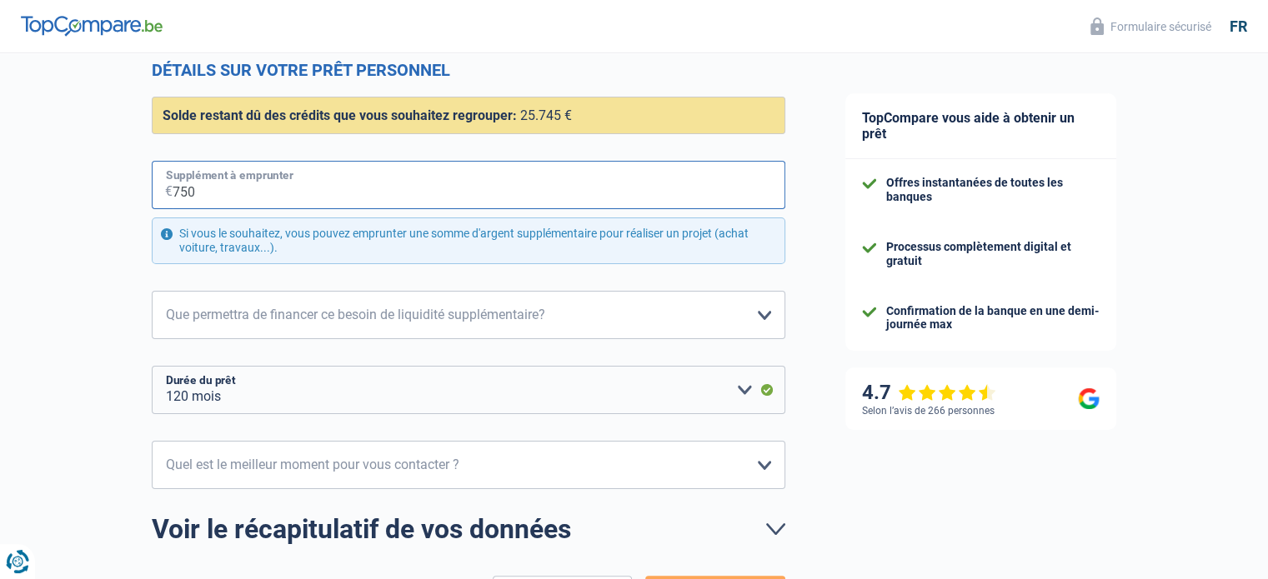
scroll to position [230, 0]
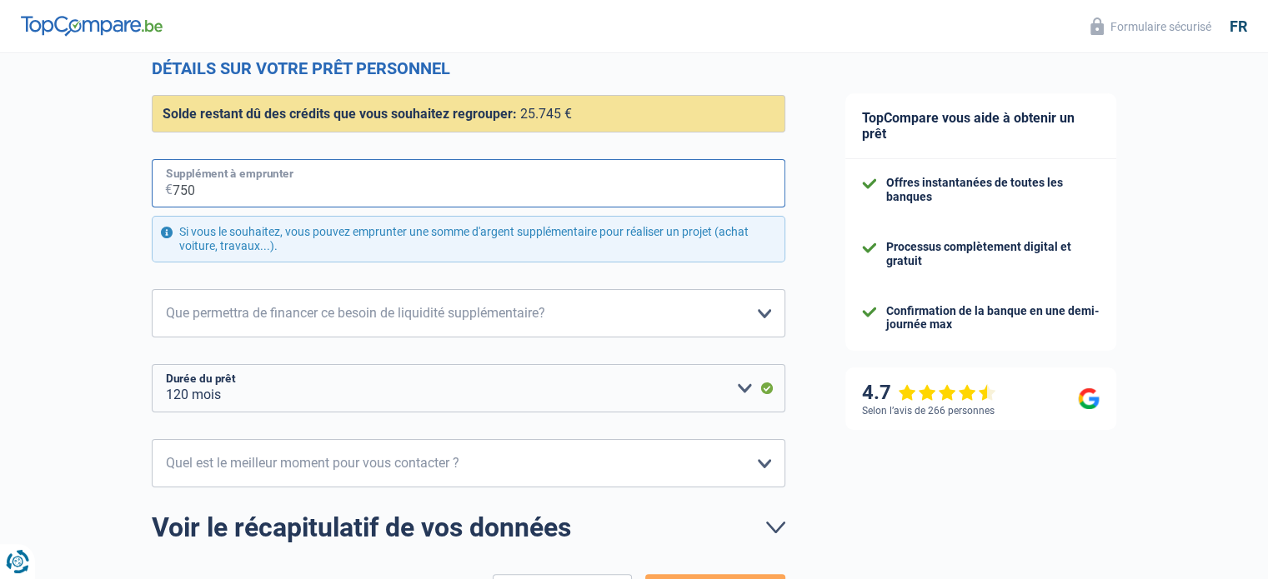
type input "750"
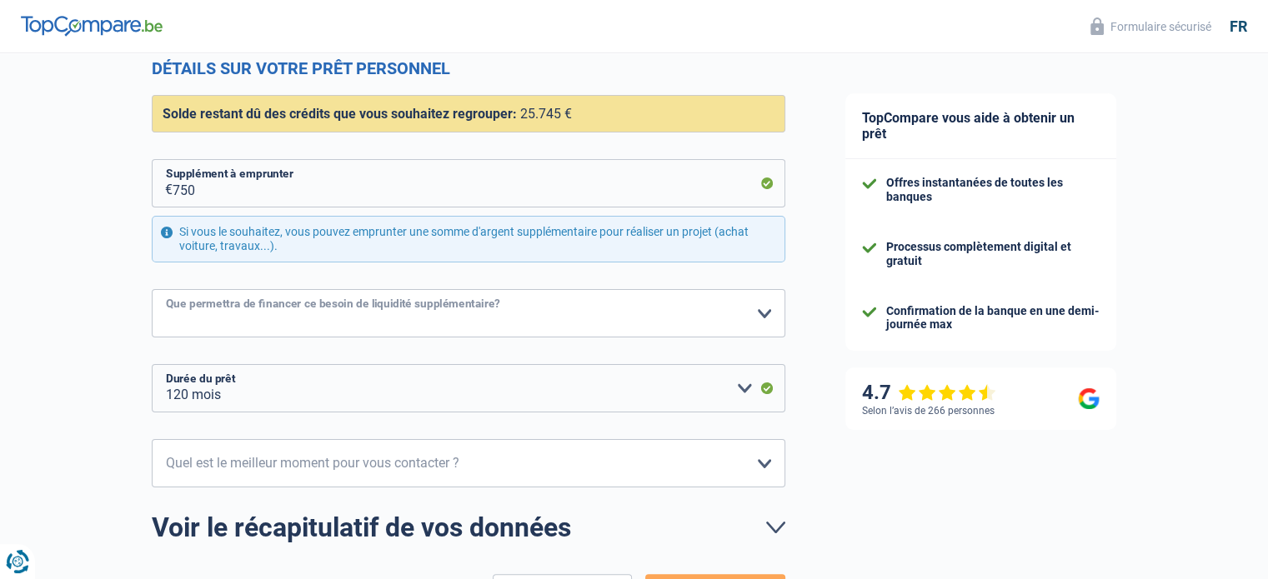
click at [413, 319] on select "Confort maison: meubles, textile, peinture, électroménager, outillage non-profe…" at bounding box center [469, 313] width 634 height 48
select select "hobbies"
click at [152, 289] on select "Confort maison: meubles, textile, peinture, électroménager, outillage non-profe…" at bounding box center [469, 313] width 634 height 48
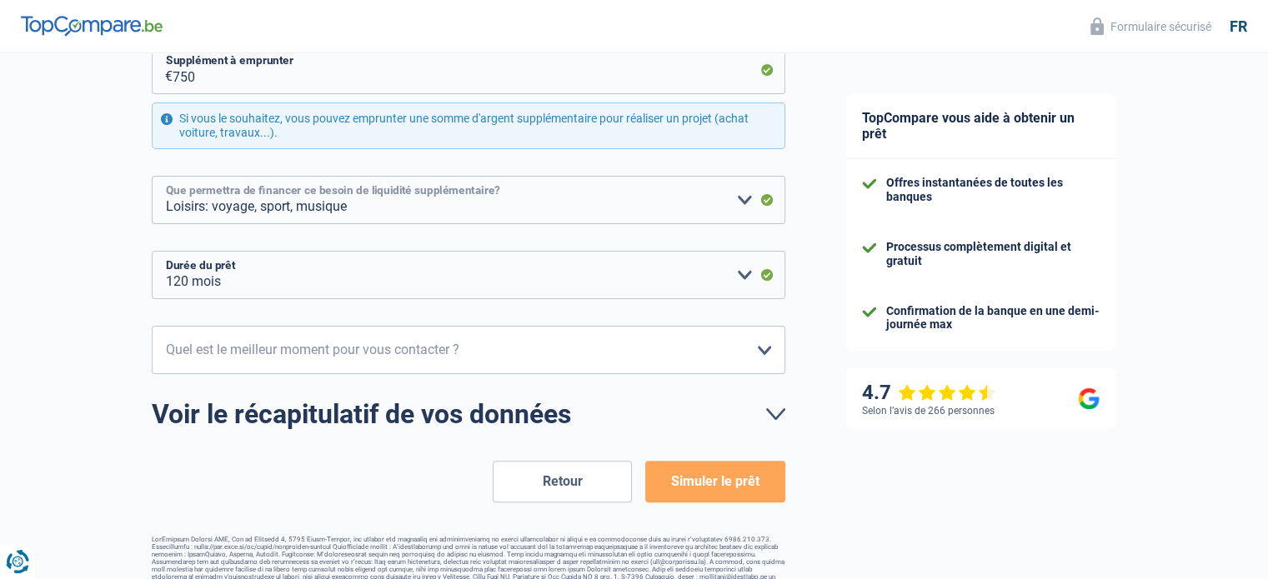
scroll to position [365, 0]
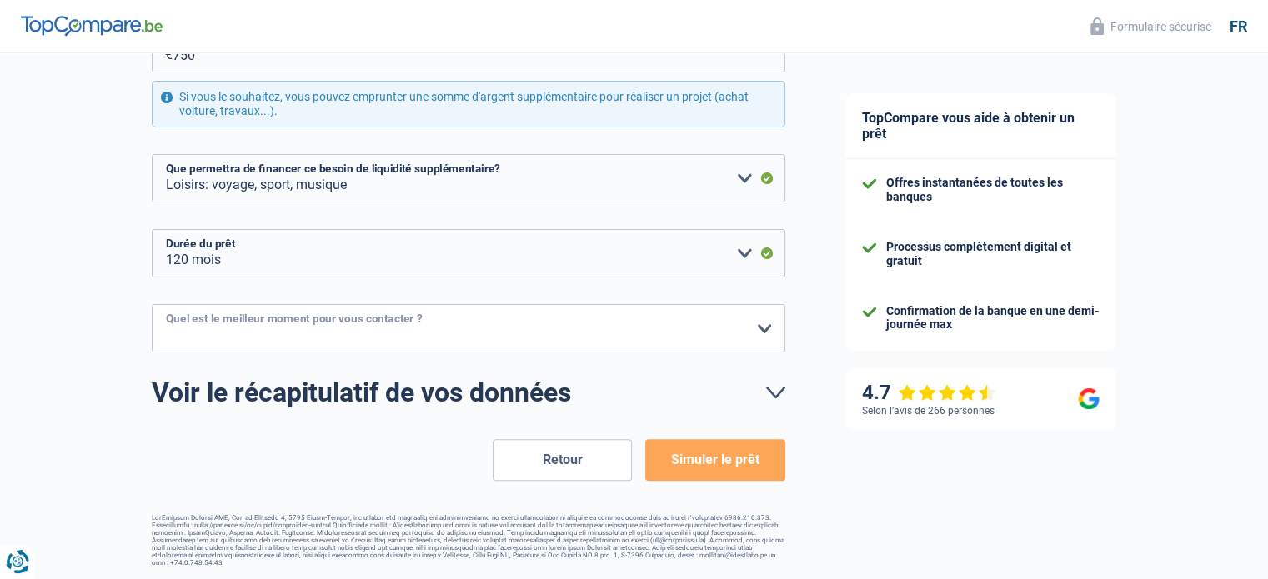
click at [374, 315] on select "10h-12h 12h-14h 14h-16h 16h-18h Veuillez sélectionner une option" at bounding box center [469, 328] width 634 height 48
select select "14-16"
click at [152, 304] on select "10h-12h 12h-14h 14h-16h 16h-18h Veuillez sélectionner une option" at bounding box center [469, 328] width 634 height 48
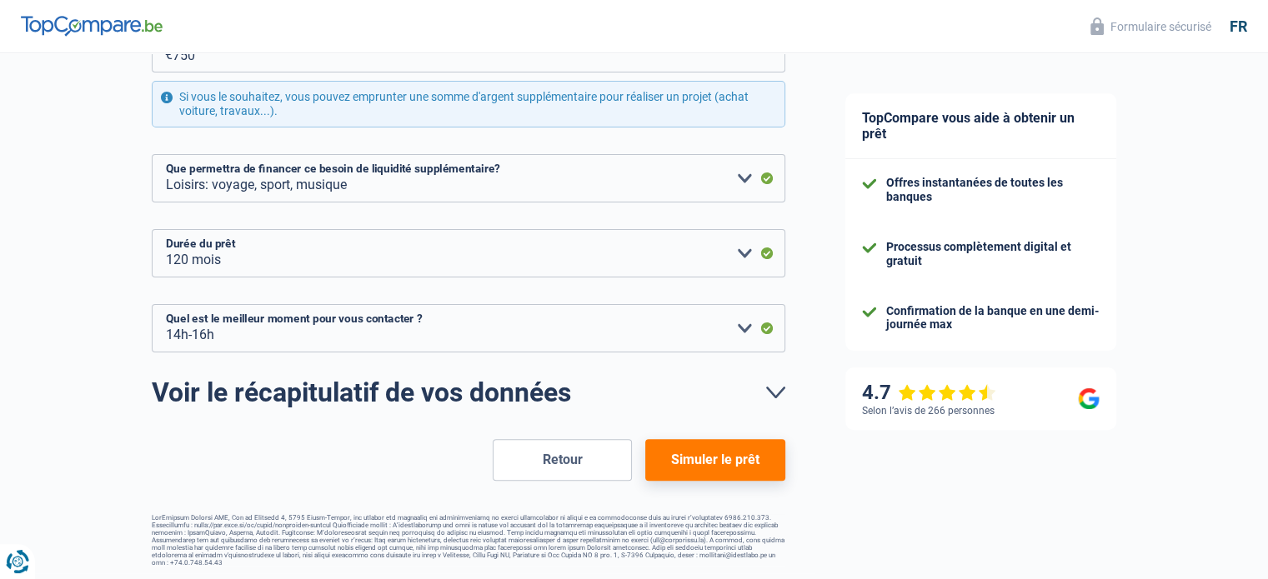
click at [680, 456] on button "Simuler le prêt" at bounding box center [714, 460] width 139 height 42
